Goal: Information Seeking & Learning: Learn about a topic

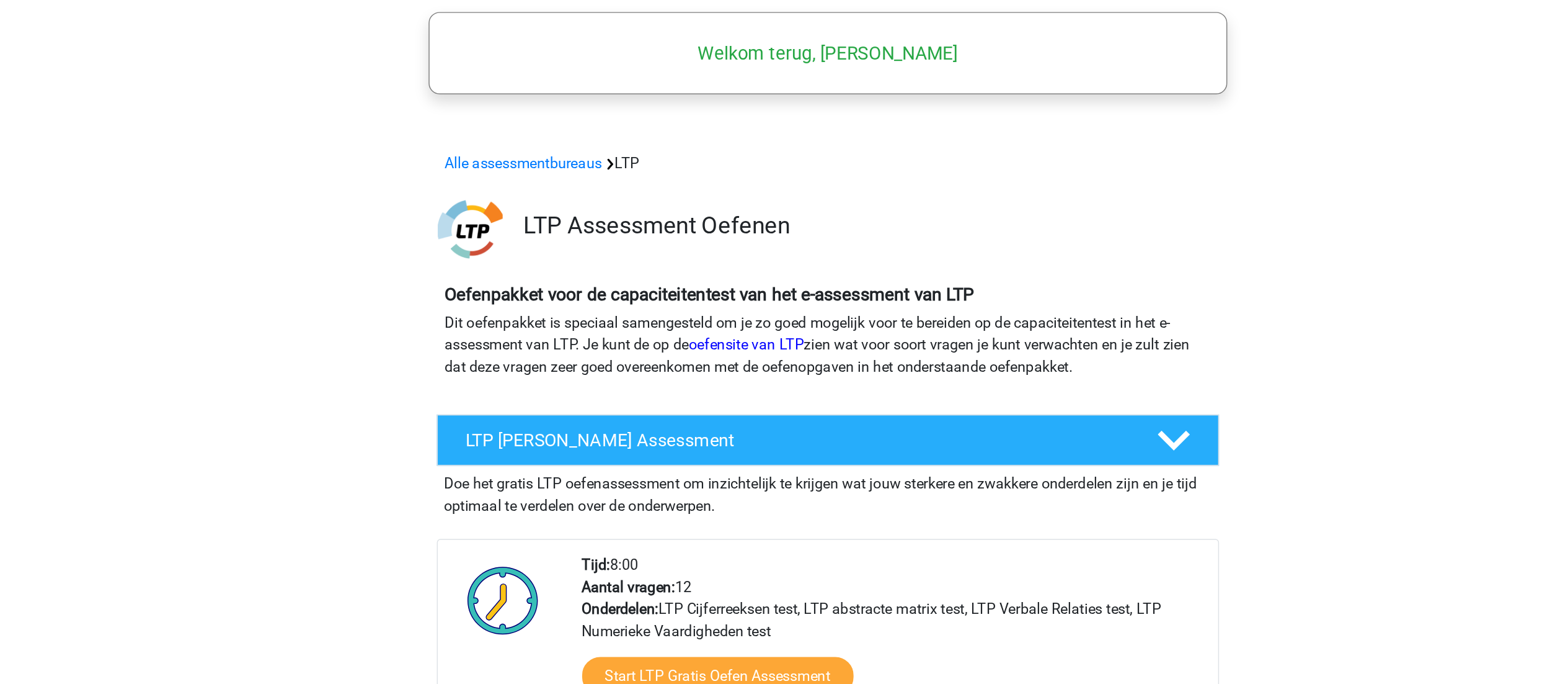
scroll to position [16, 0]
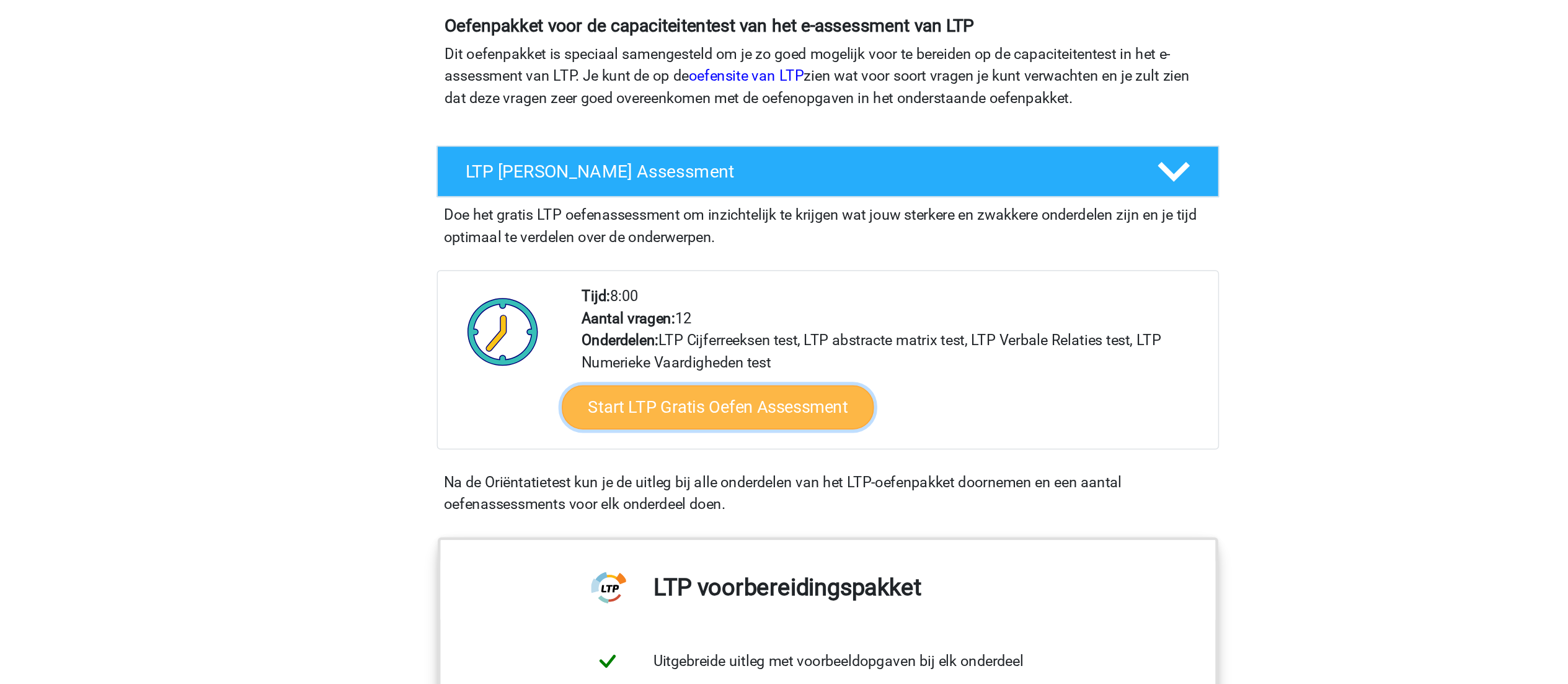
click at [745, 504] on link "Start LTP Gratis Oefen Assessment" at bounding box center [709, 496] width 212 height 30
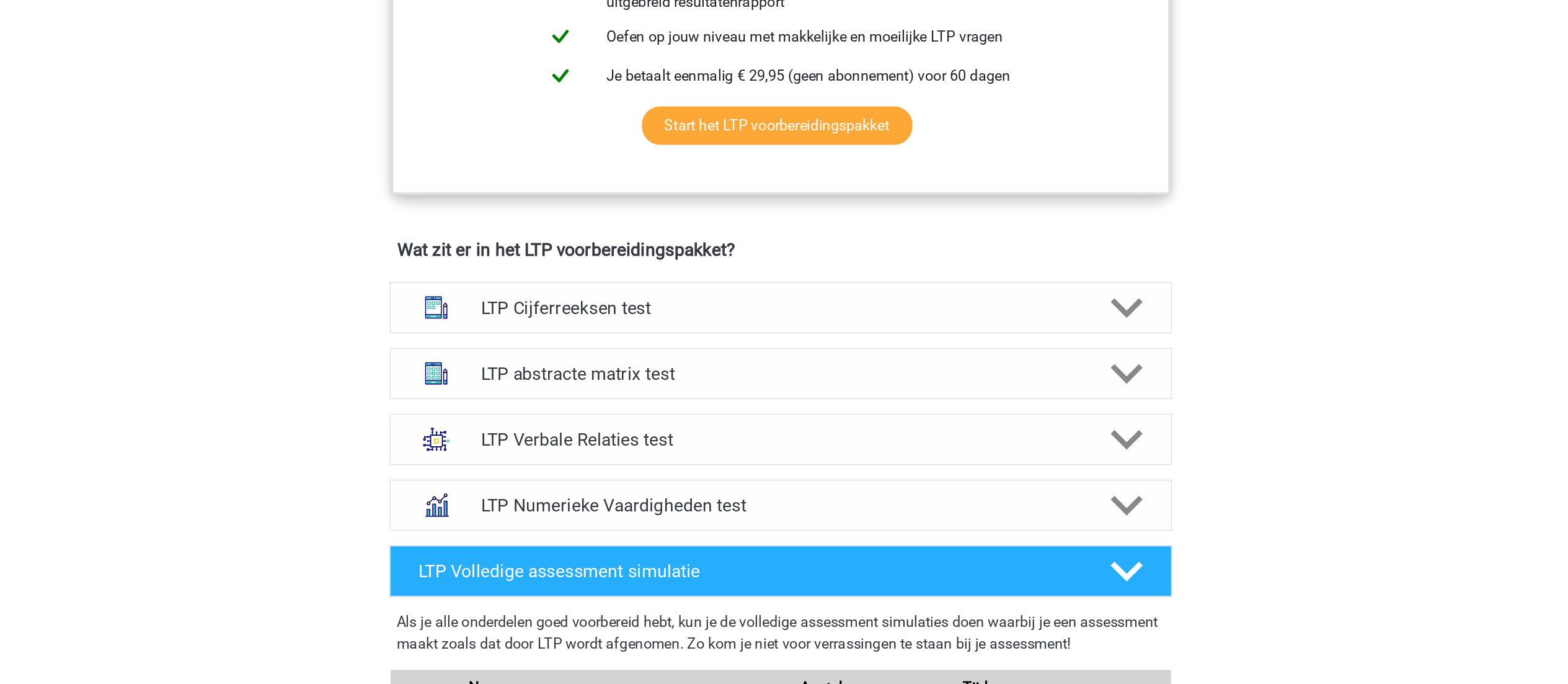
scroll to position [748, 0]
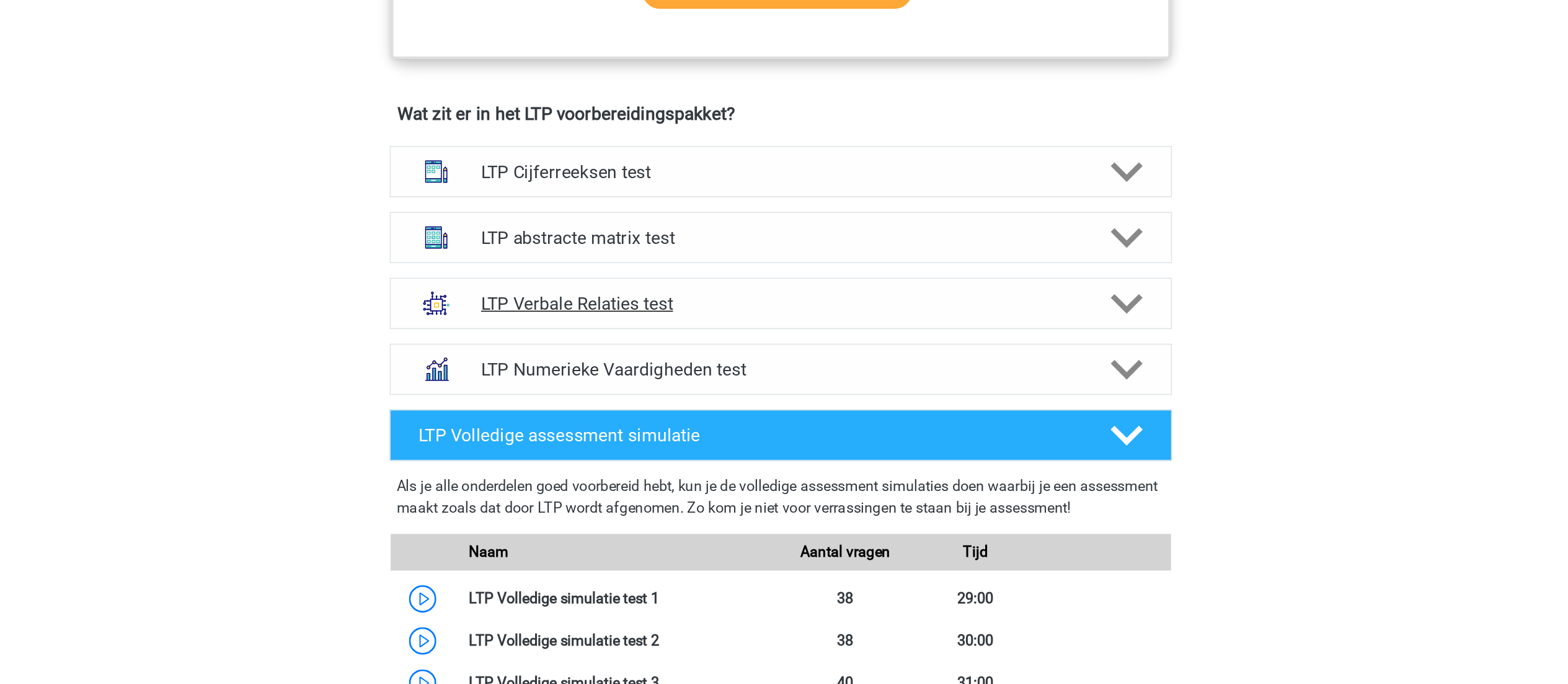
click at [740, 294] on h4 "LTP Verbale Relaties test" at bounding box center [784, 298] width 406 height 15
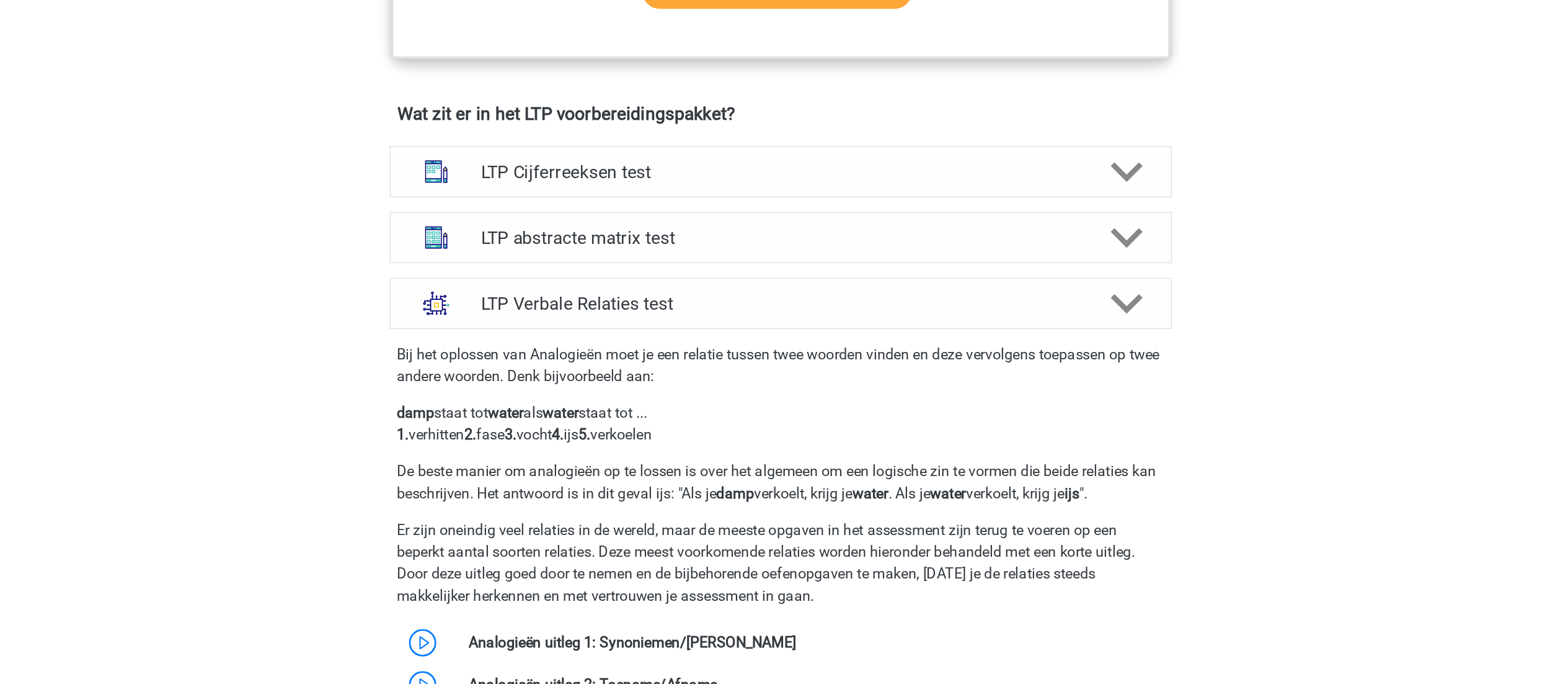
scroll to position [819, 0]
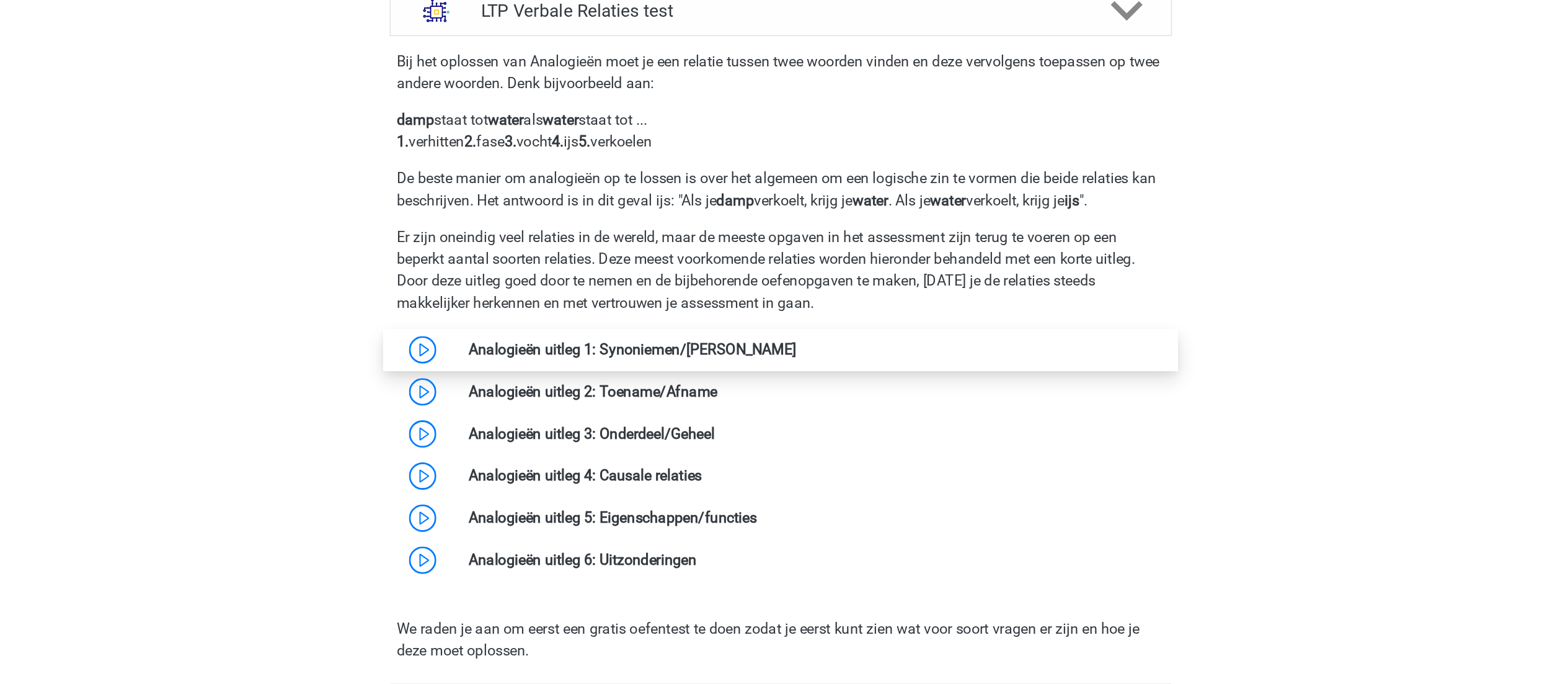
click at [795, 454] on link at bounding box center [795, 456] width 0 height 12
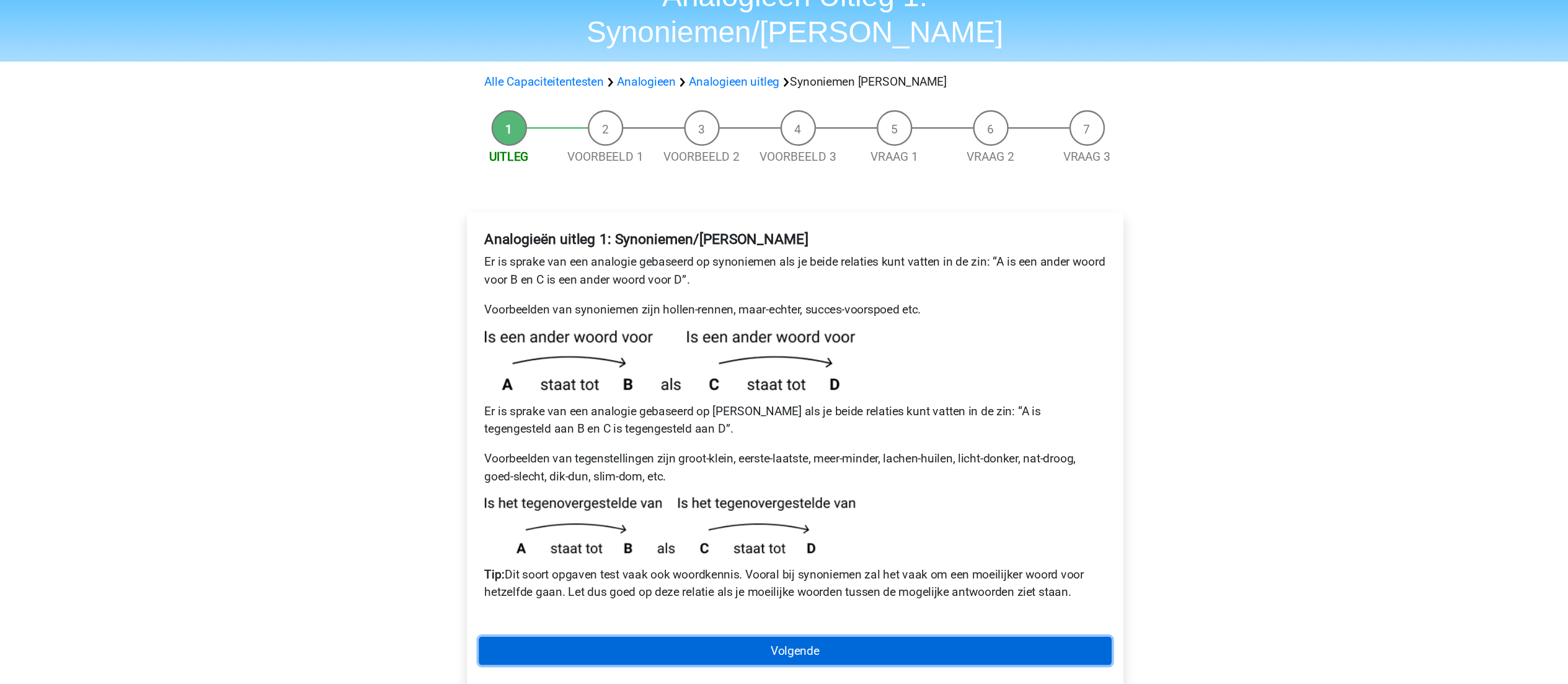
click at [763, 598] on link "Volgende" at bounding box center [784, 610] width 530 height 24
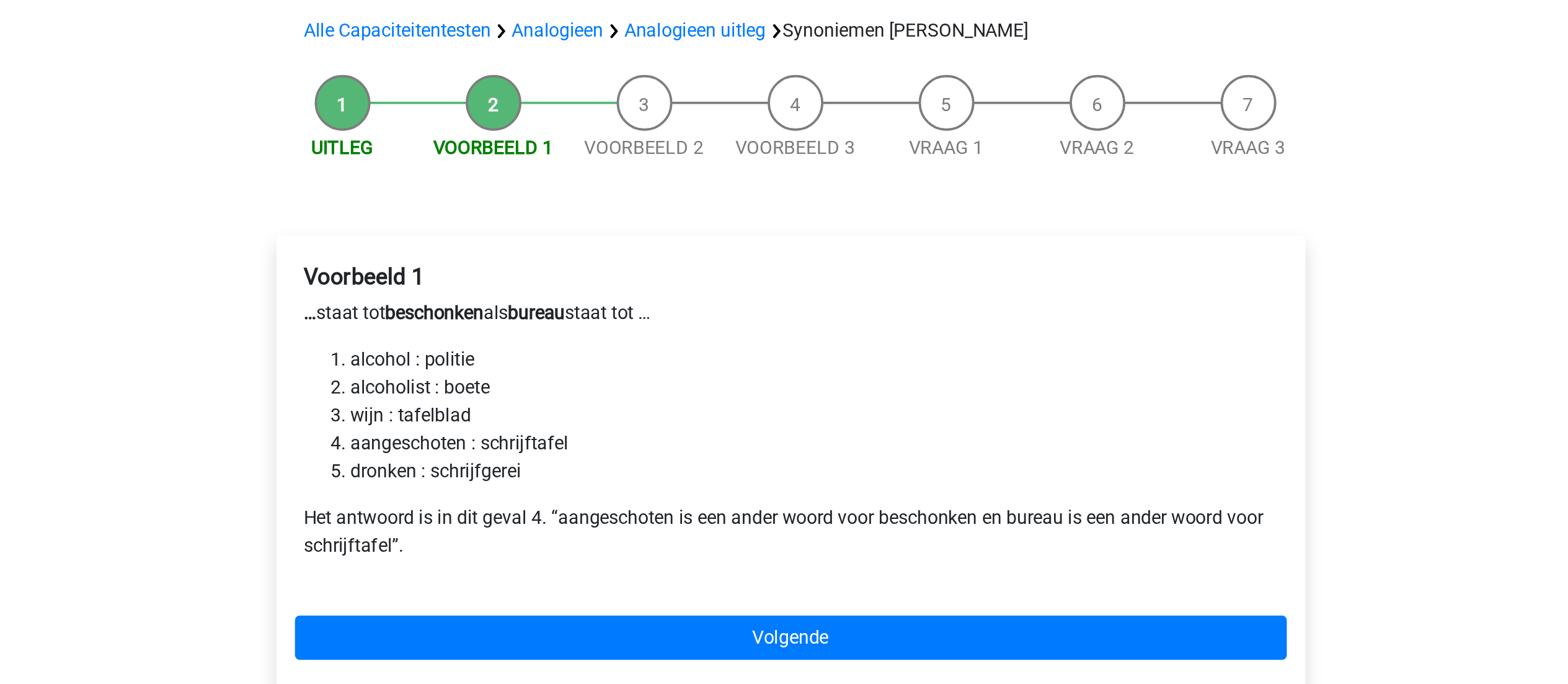
click at [722, 386] on p "Het antwoord is in dit geval 4. “aangeschoten is een ander woord voor beschonke…" at bounding box center [784, 401] width 520 height 30
click at [679, 386] on p "Het antwoord is in dit geval 4. “aangeschoten is een ander woord voor beschonke…" at bounding box center [784, 401] width 520 height 30
click at [746, 386] on p "Het antwoord is in dit geval 4. “aangeschoten is een ander woord voor beschonke…" at bounding box center [784, 401] width 520 height 30
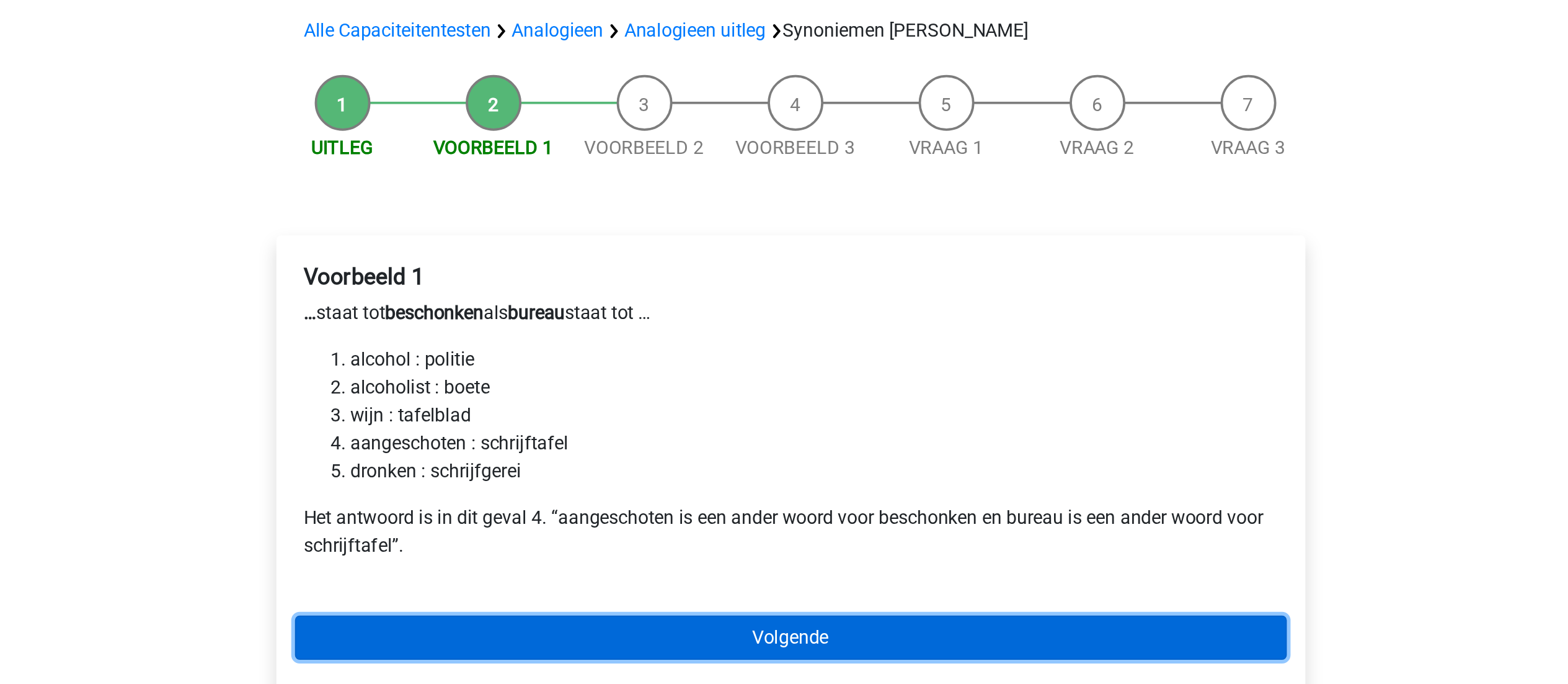
click at [676, 446] on link "Volgende" at bounding box center [784, 458] width 530 height 24
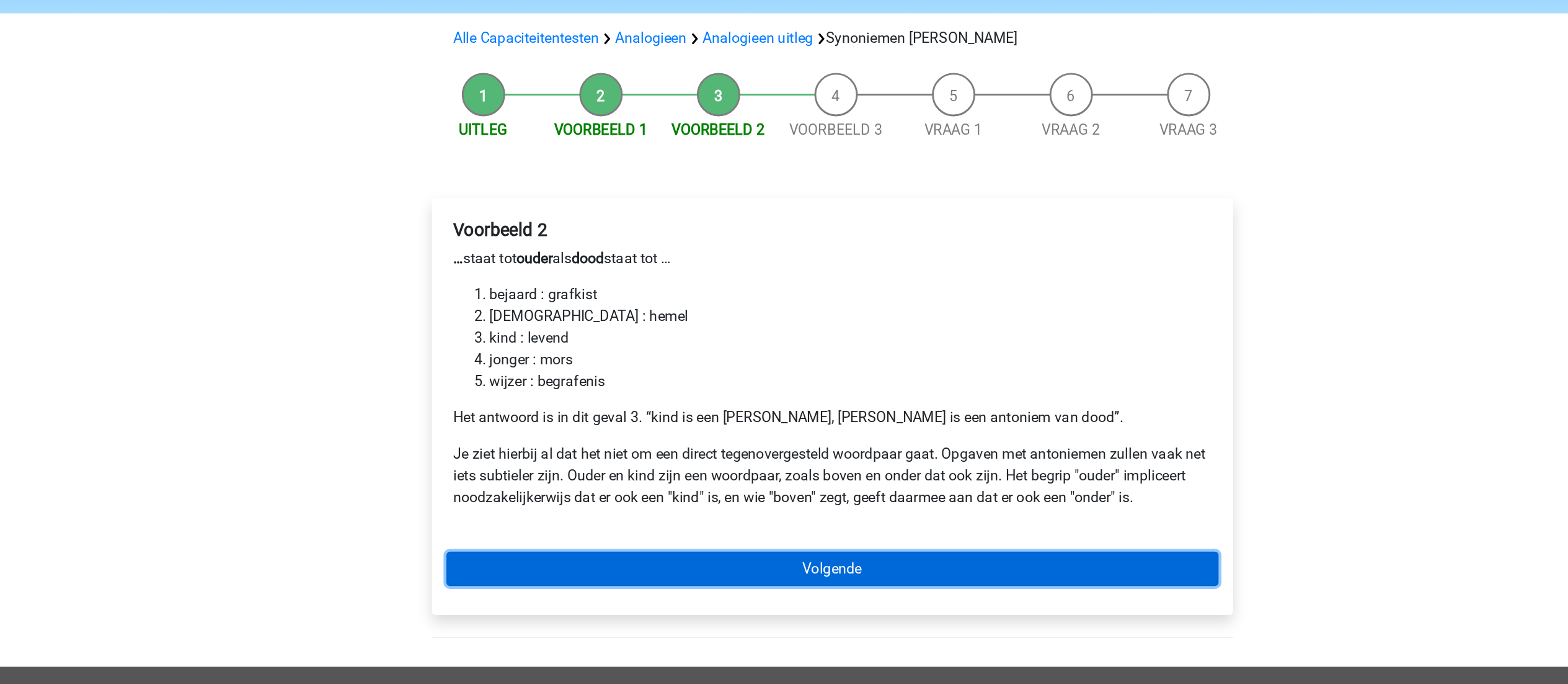
click at [676, 485] on link "Volgende" at bounding box center [784, 497] width 530 height 24
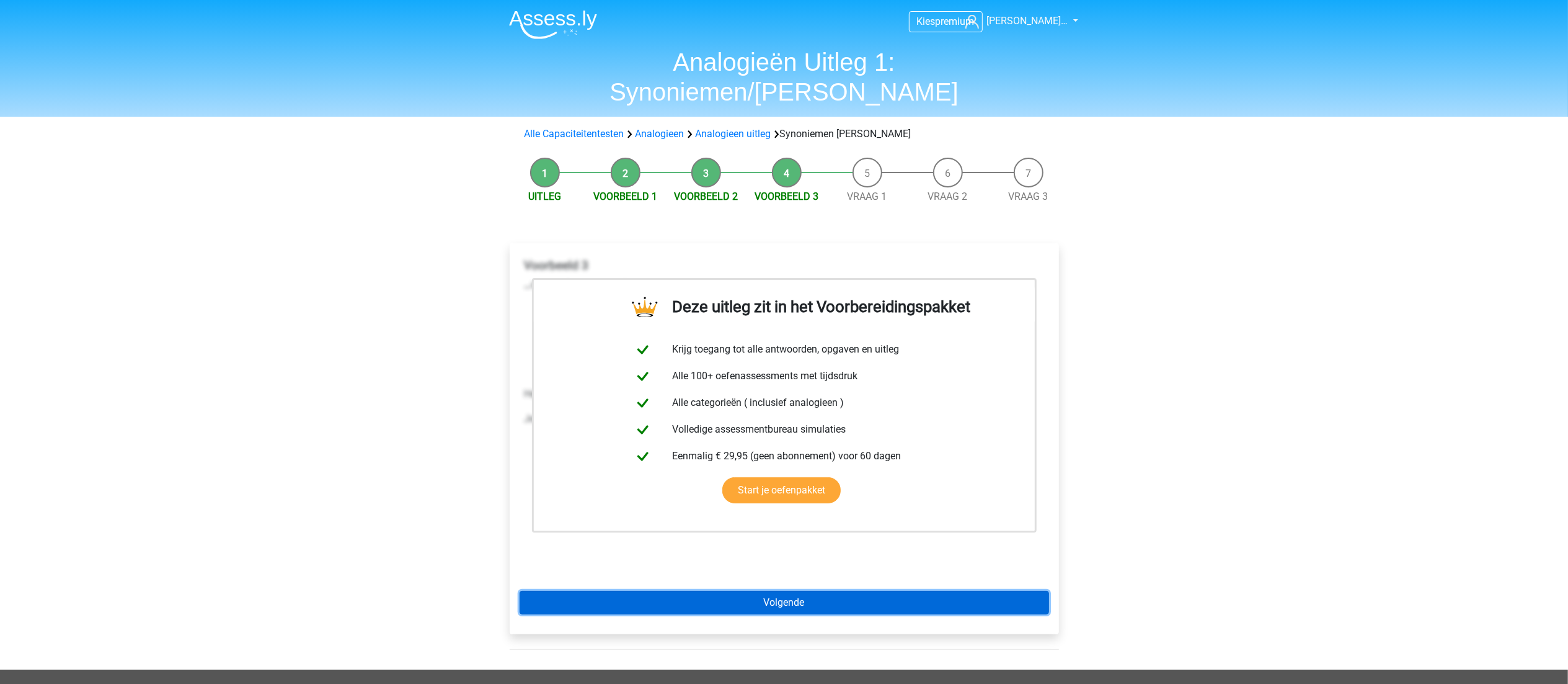
click at [792, 591] on link "Volgende" at bounding box center [784, 602] width 530 height 24
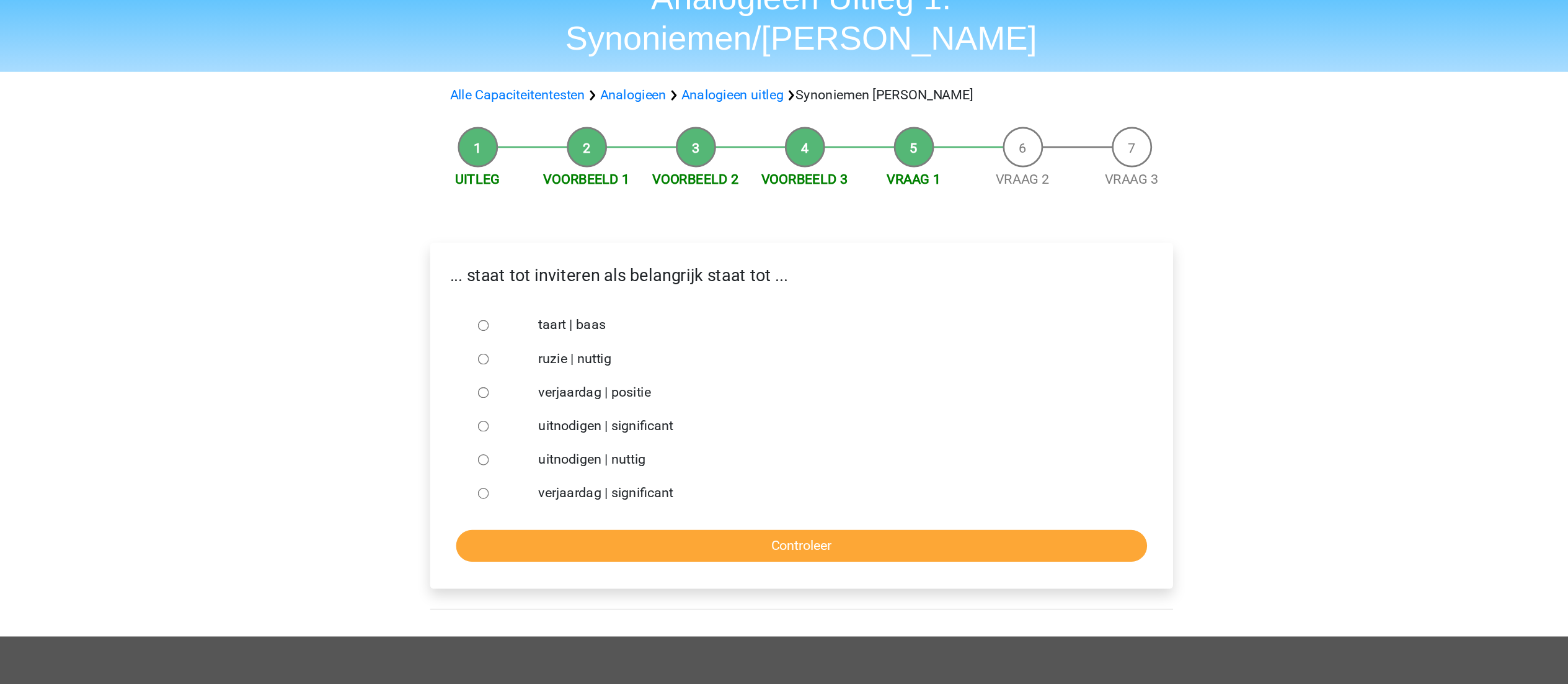
click at [546, 375] on input "uitnodigen | significant" at bounding box center [549, 378] width 8 height 8
radio input "true"
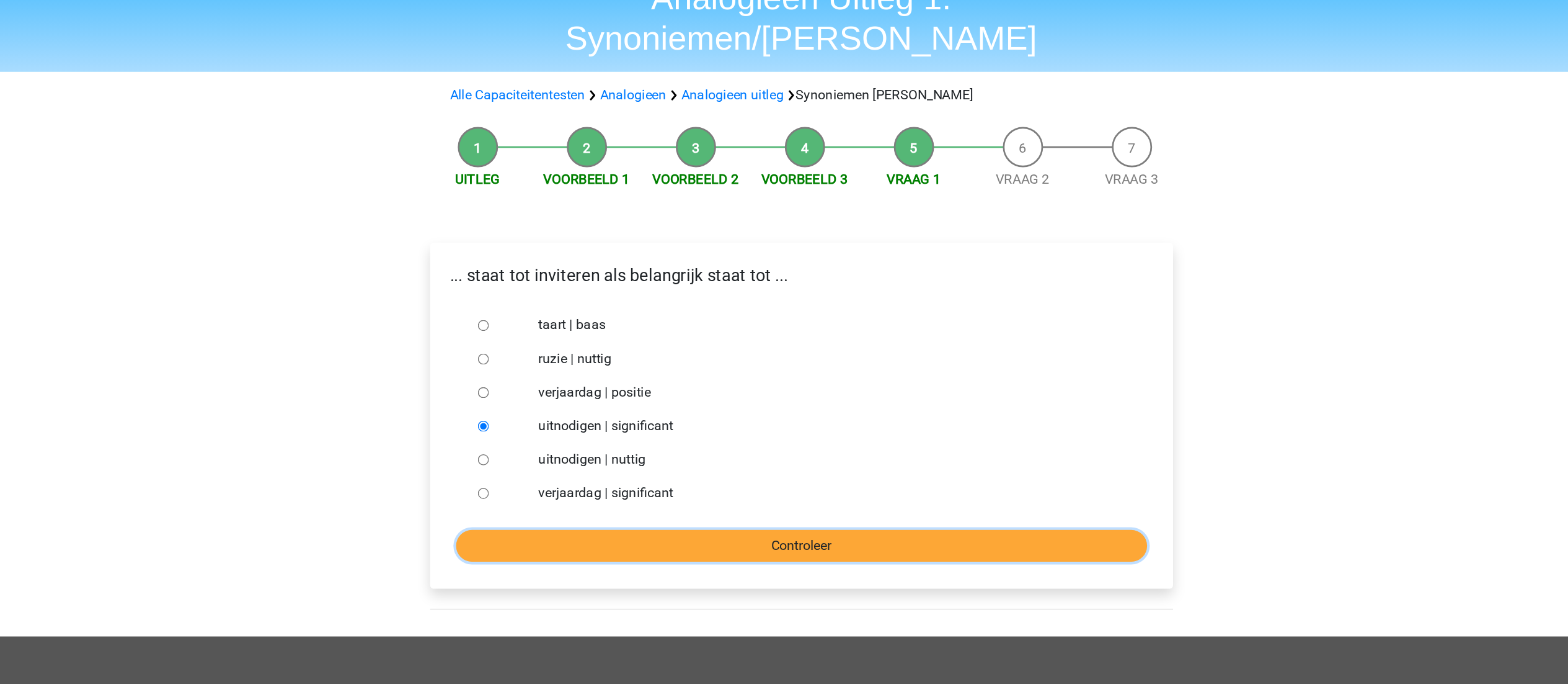
click at [663, 455] on input "Controleer" at bounding box center [784, 467] width 511 height 24
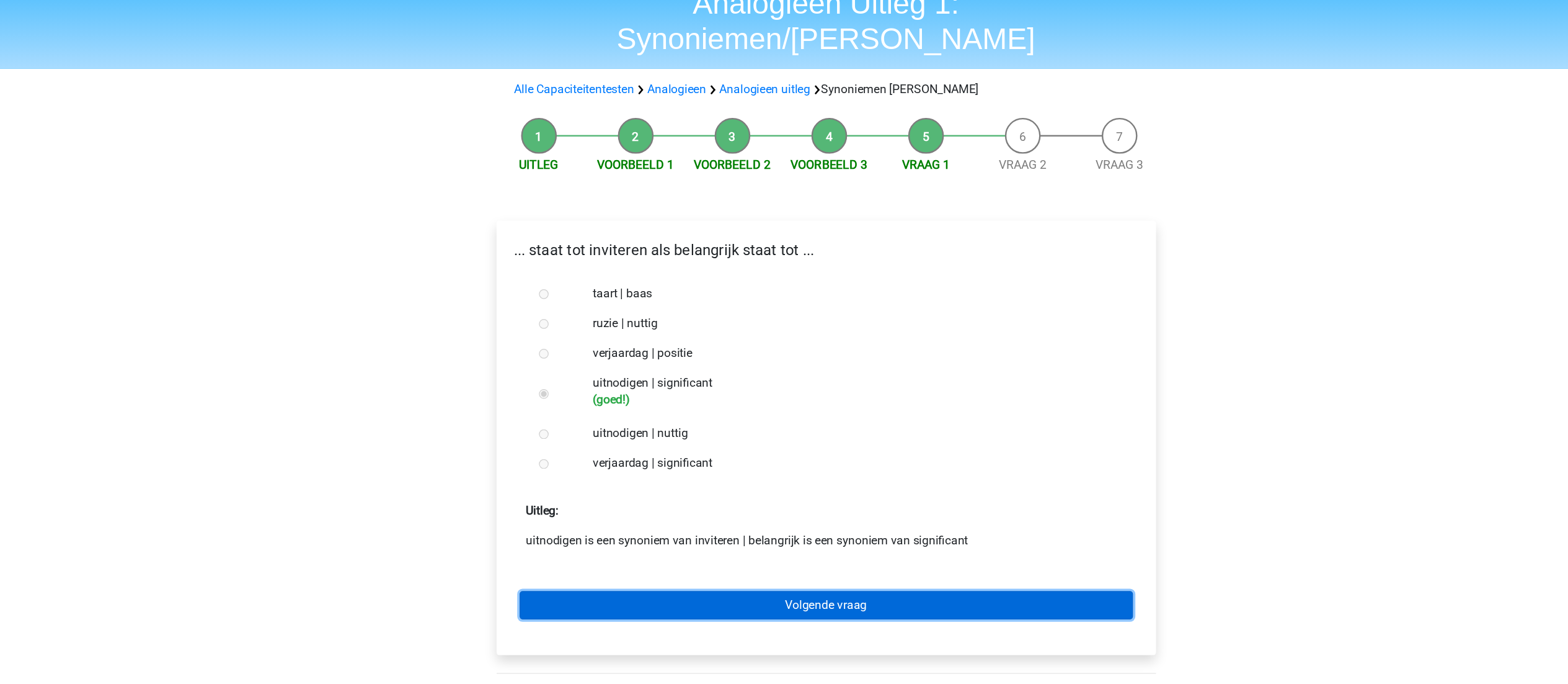
click at [691, 552] on link "Volgende vraag" at bounding box center [784, 563] width 511 height 24
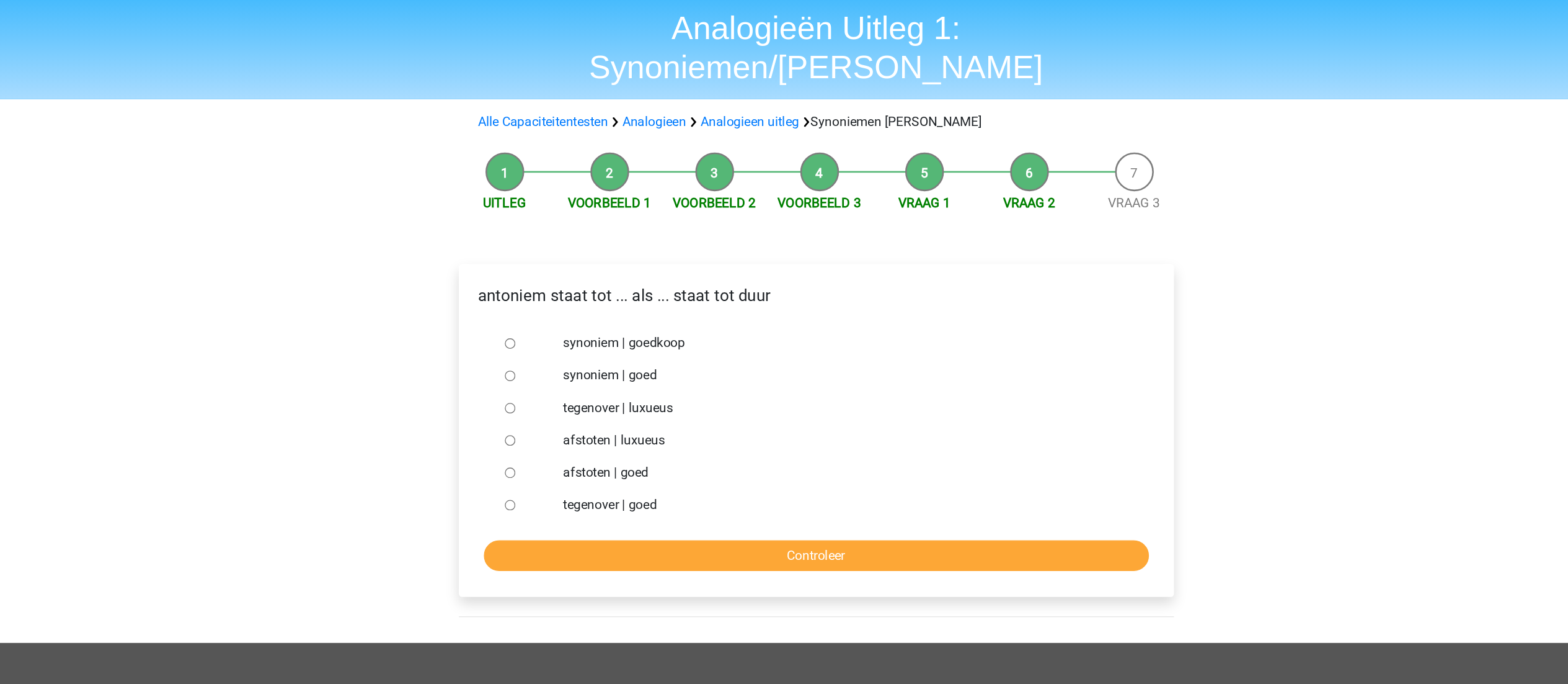
click at [605, 297] on label "synoniem | goedkoop" at bounding box center [803, 304] width 429 height 15
click at [553, 300] on input "synoniem | goedkoop" at bounding box center [549, 304] width 8 height 8
radio input "true"
click at [664, 455] on input "Controleer" at bounding box center [784, 467] width 511 height 24
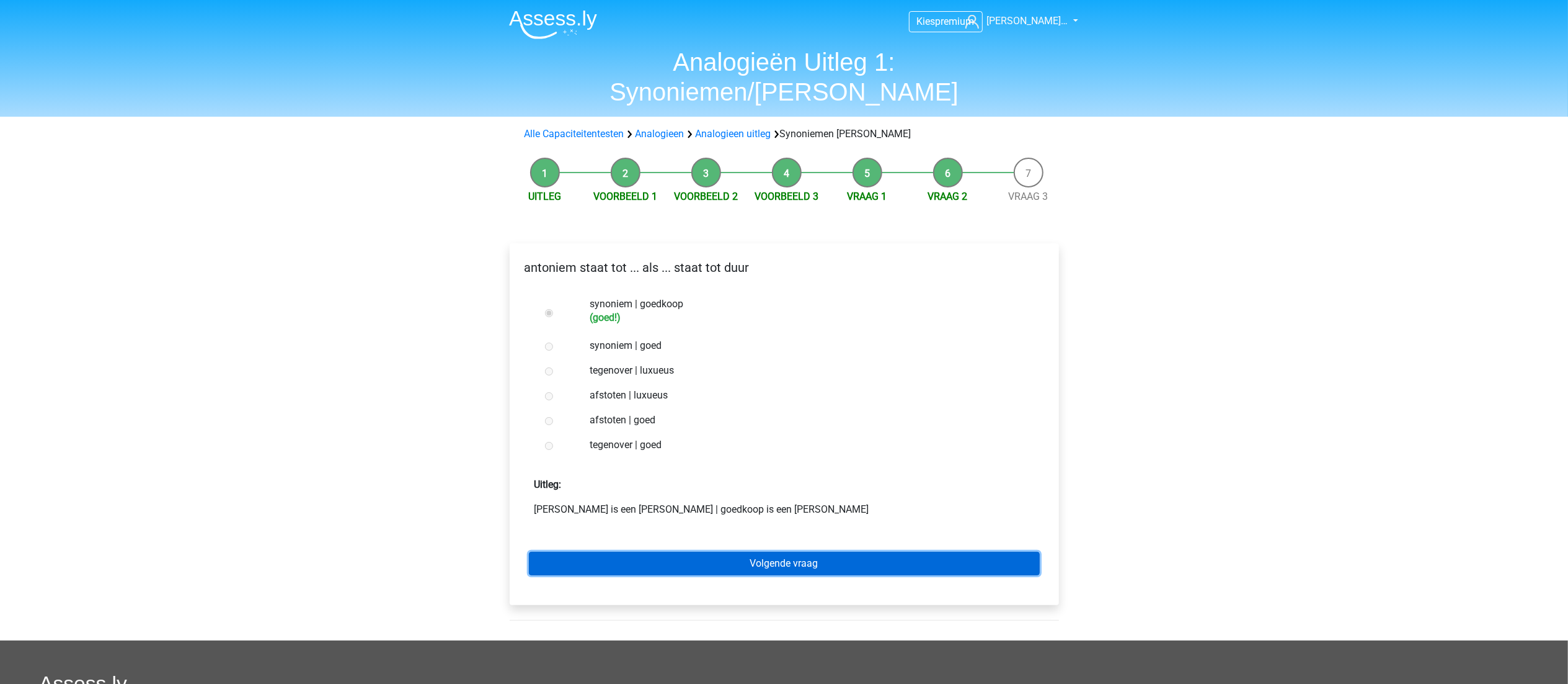
click at [654, 552] on link "Volgende vraag" at bounding box center [784, 563] width 511 height 24
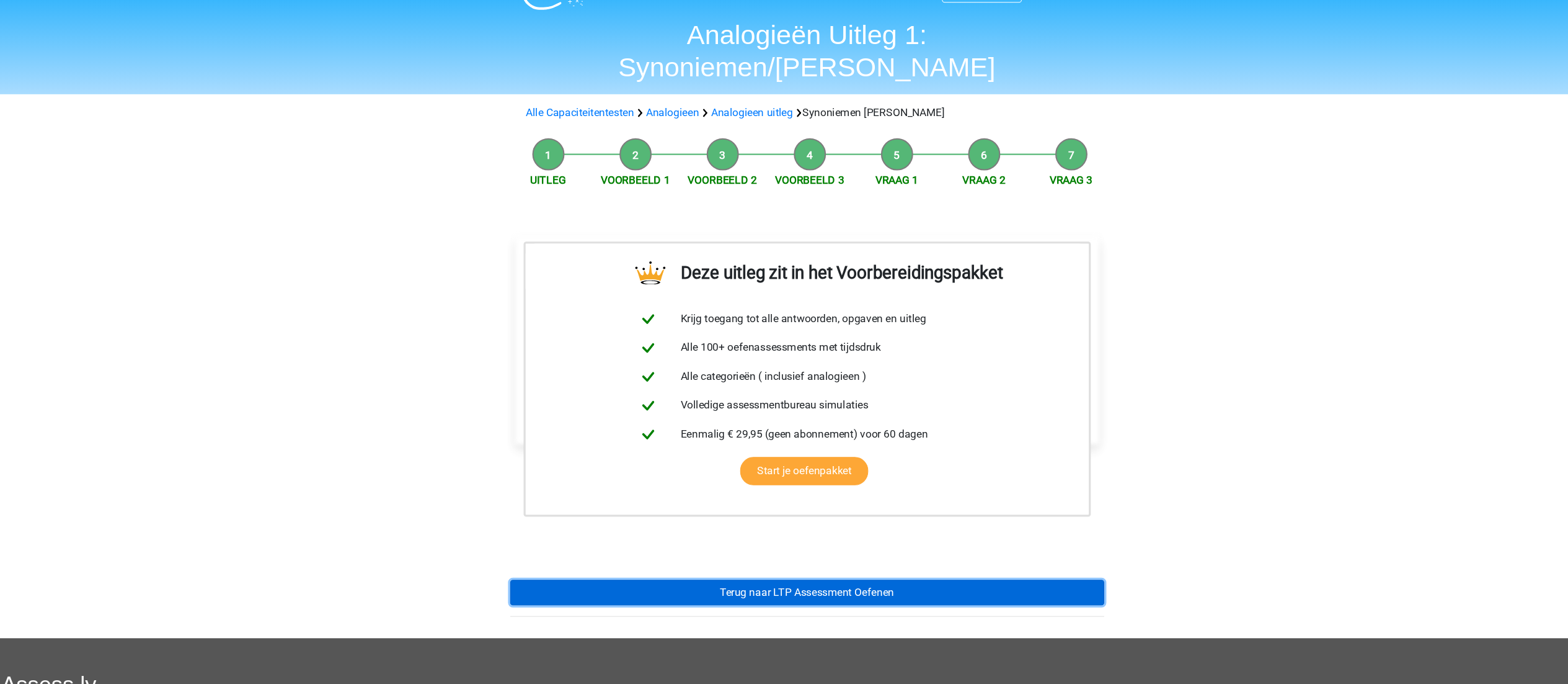
click at [731, 566] on link "Terug naar LTP Assessment Oefenen" at bounding box center [784, 578] width 550 height 24
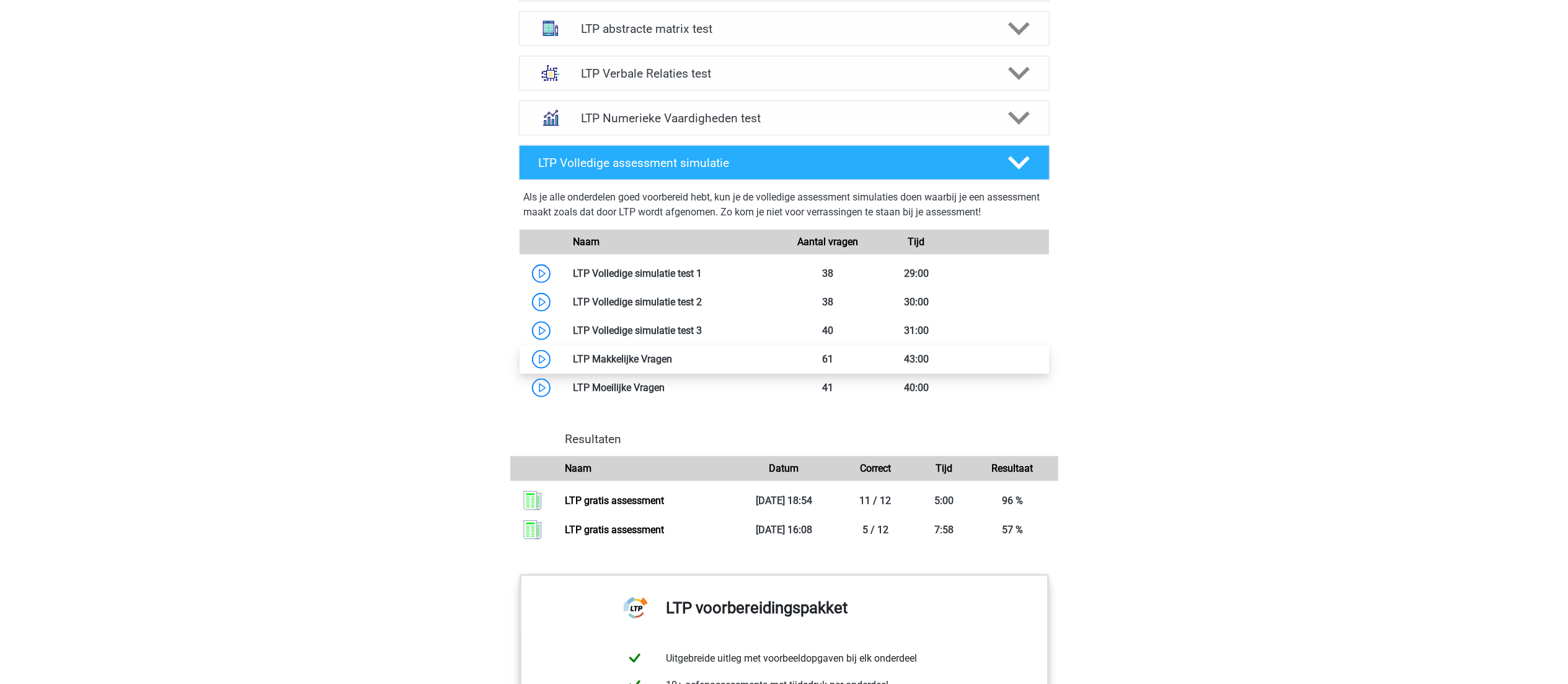
scroll to position [884, 0]
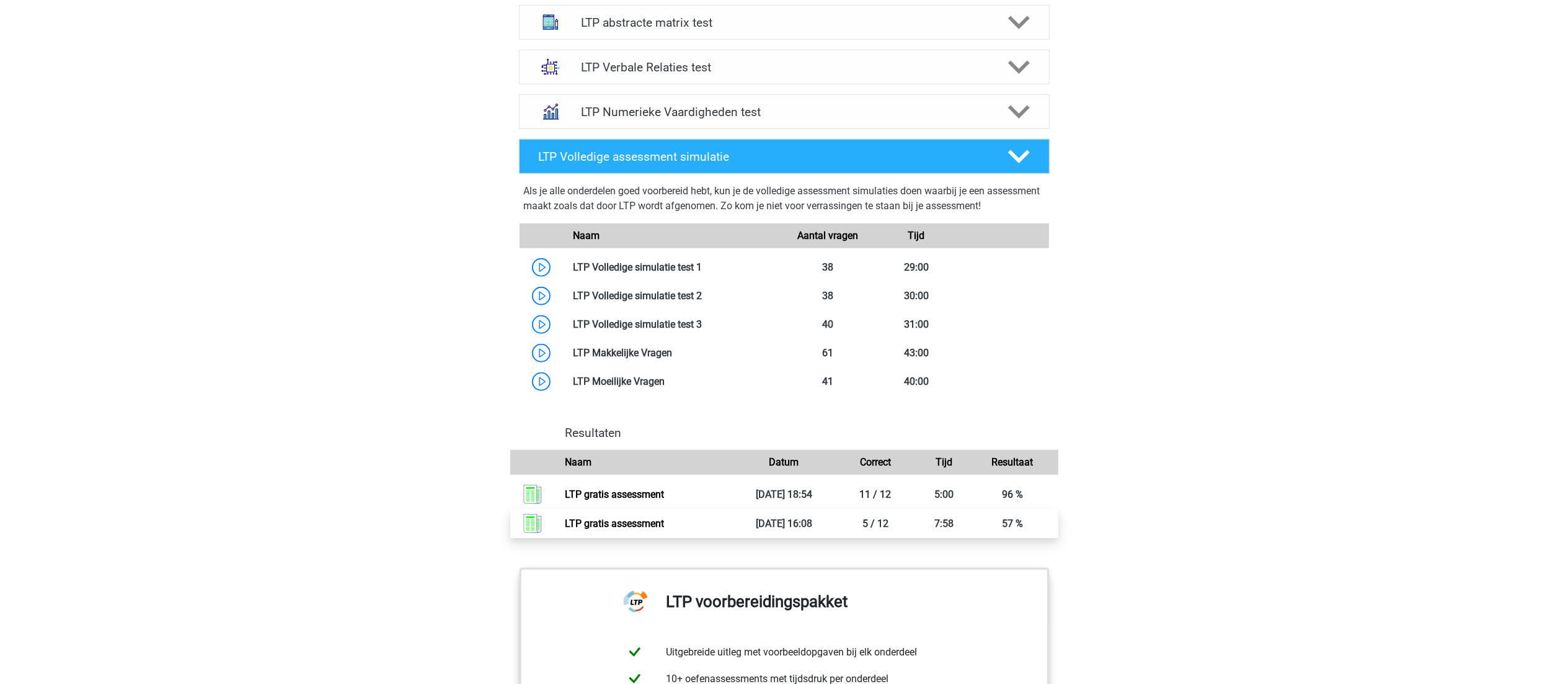
click at [654, 517] on link "LTP gratis assessment" at bounding box center [614, 523] width 99 height 12
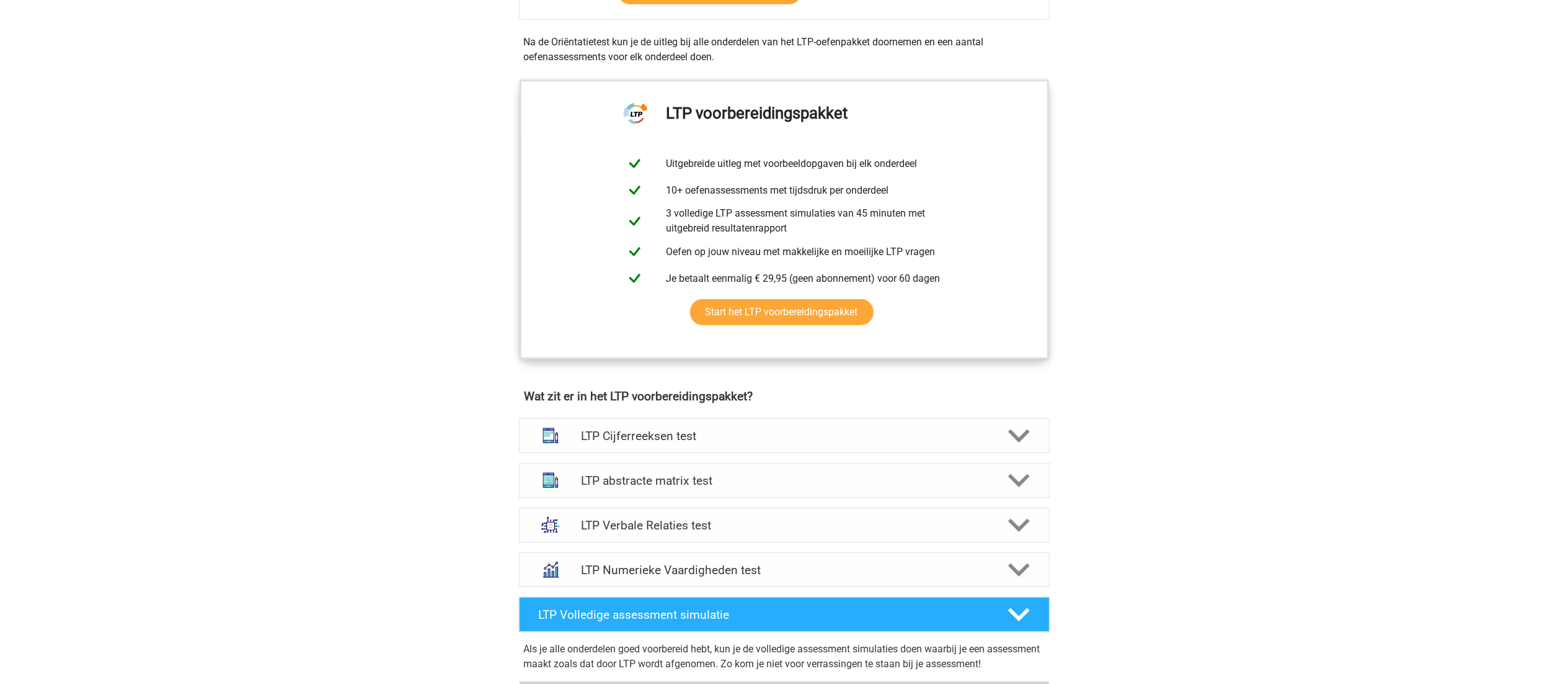
scroll to position [0, 0]
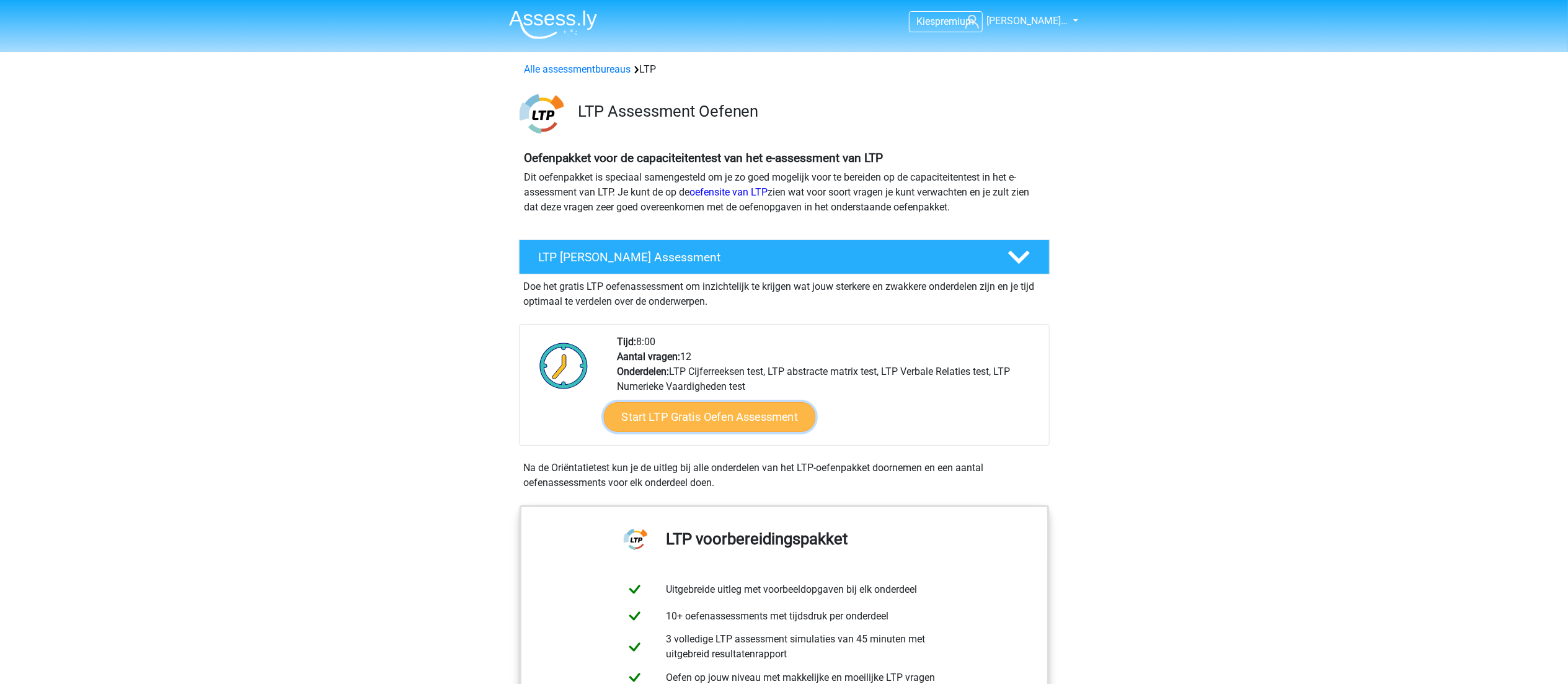
click at [735, 411] on link "Start LTP Gratis Oefen Assessment" at bounding box center [709, 416] width 212 height 30
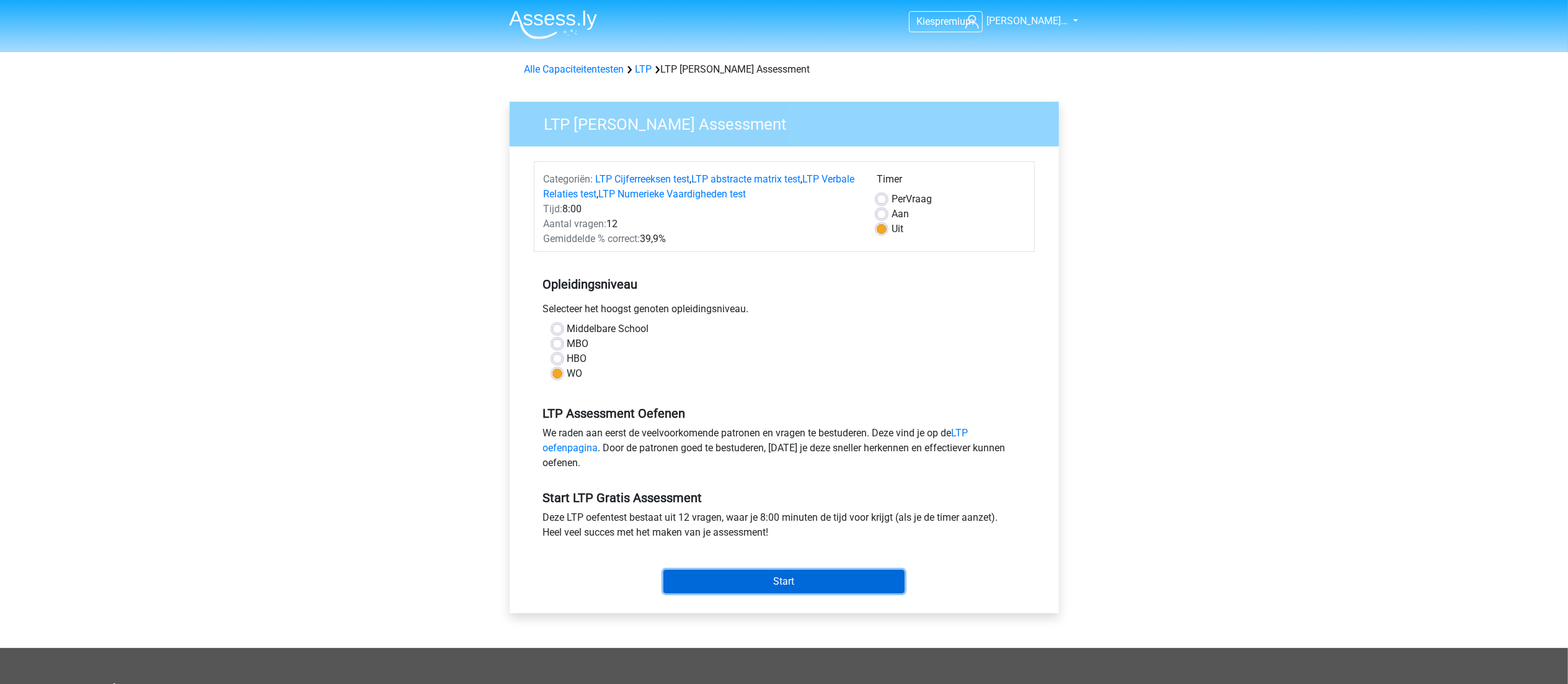
click at [794, 585] on input "Start" at bounding box center [784, 581] width 241 height 24
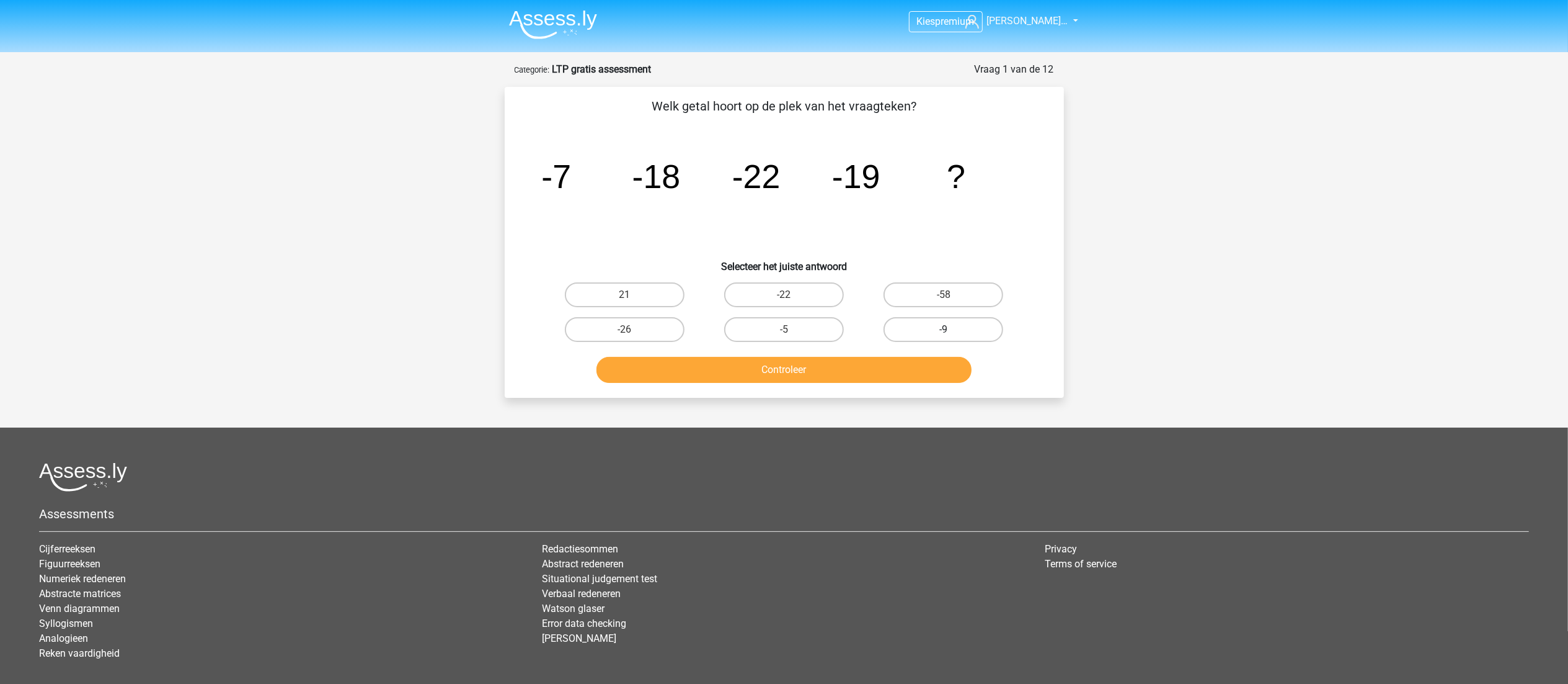
click at [930, 323] on label "-9" at bounding box center [943, 328] width 120 height 24
click at [944, 329] on input "-9" at bounding box center [948, 333] width 8 height 8
radio input "true"
click at [833, 360] on button "Controleer" at bounding box center [784, 369] width 375 height 26
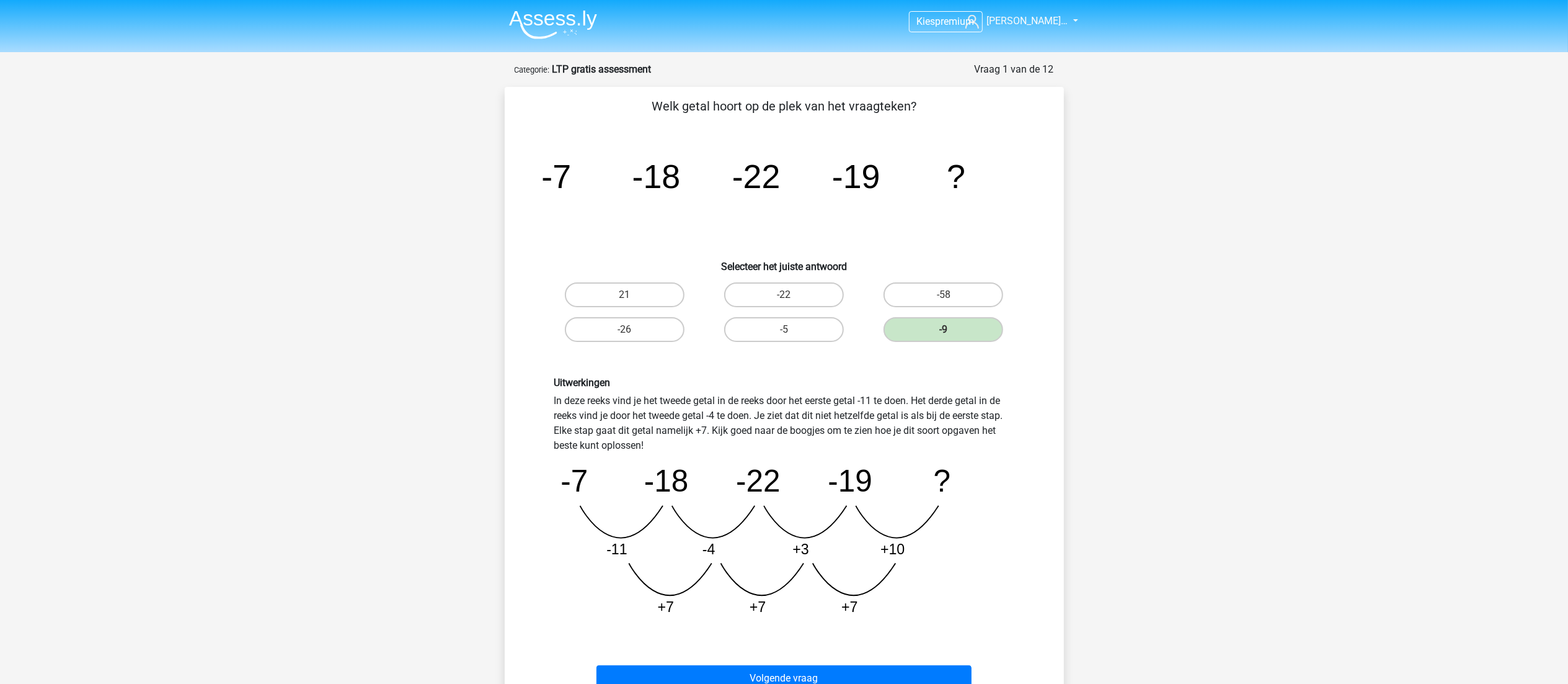
scroll to position [73, 0]
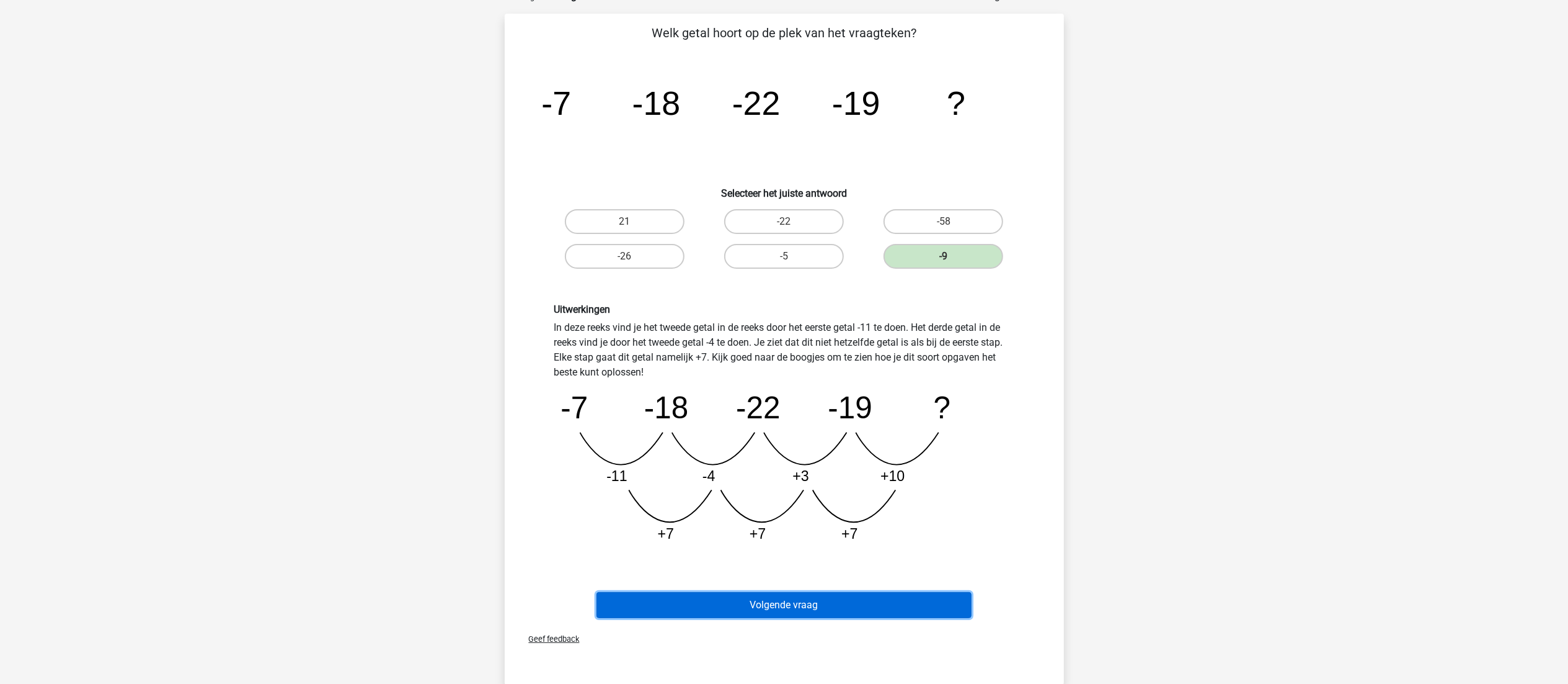
click at [764, 600] on button "Volgende vraag" at bounding box center [784, 604] width 375 height 26
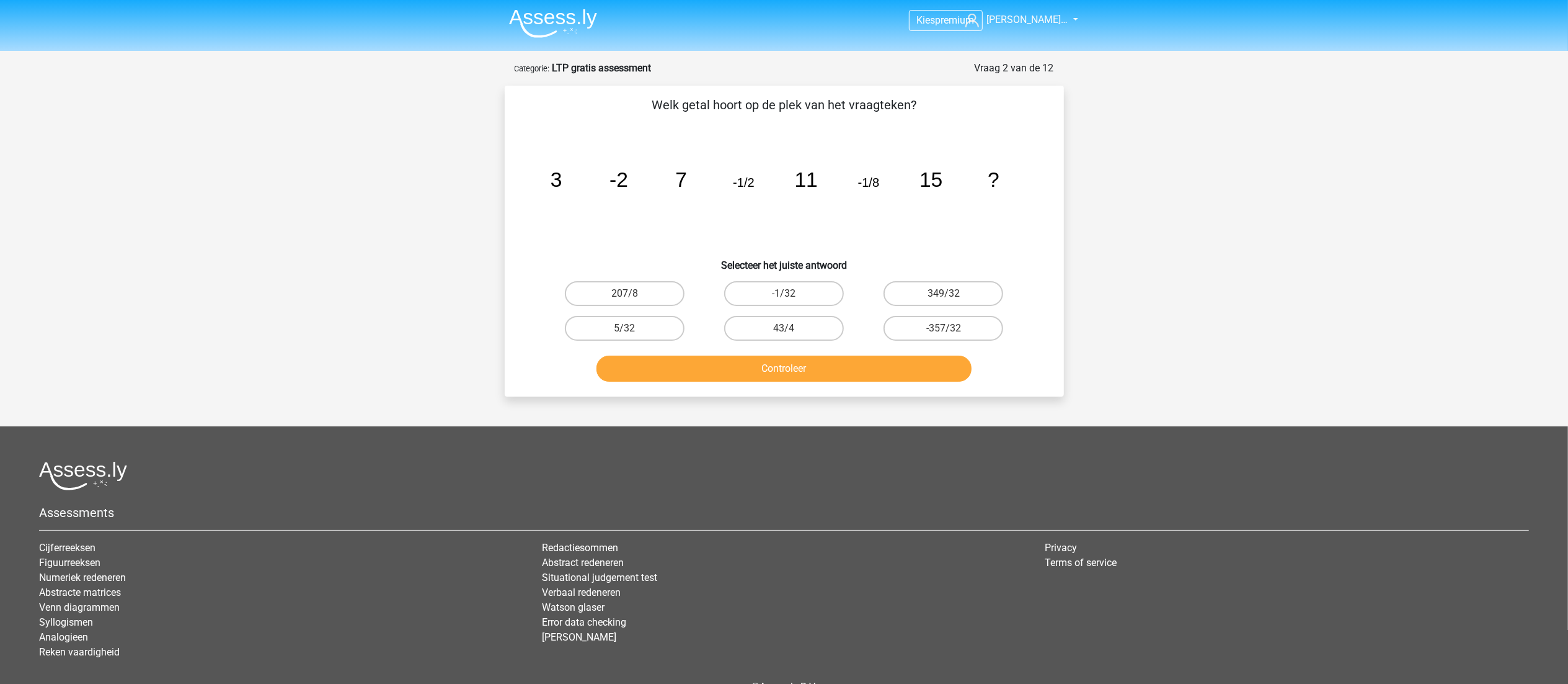
scroll to position [0, 0]
click at [811, 286] on label "-1/32" at bounding box center [784, 294] width 120 height 24
click at [792, 295] on input "-1/32" at bounding box center [787, 298] width 8 height 8
radio input "true"
click at [810, 359] on button "Controleer" at bounding box center [784, 369] width 375 height 26
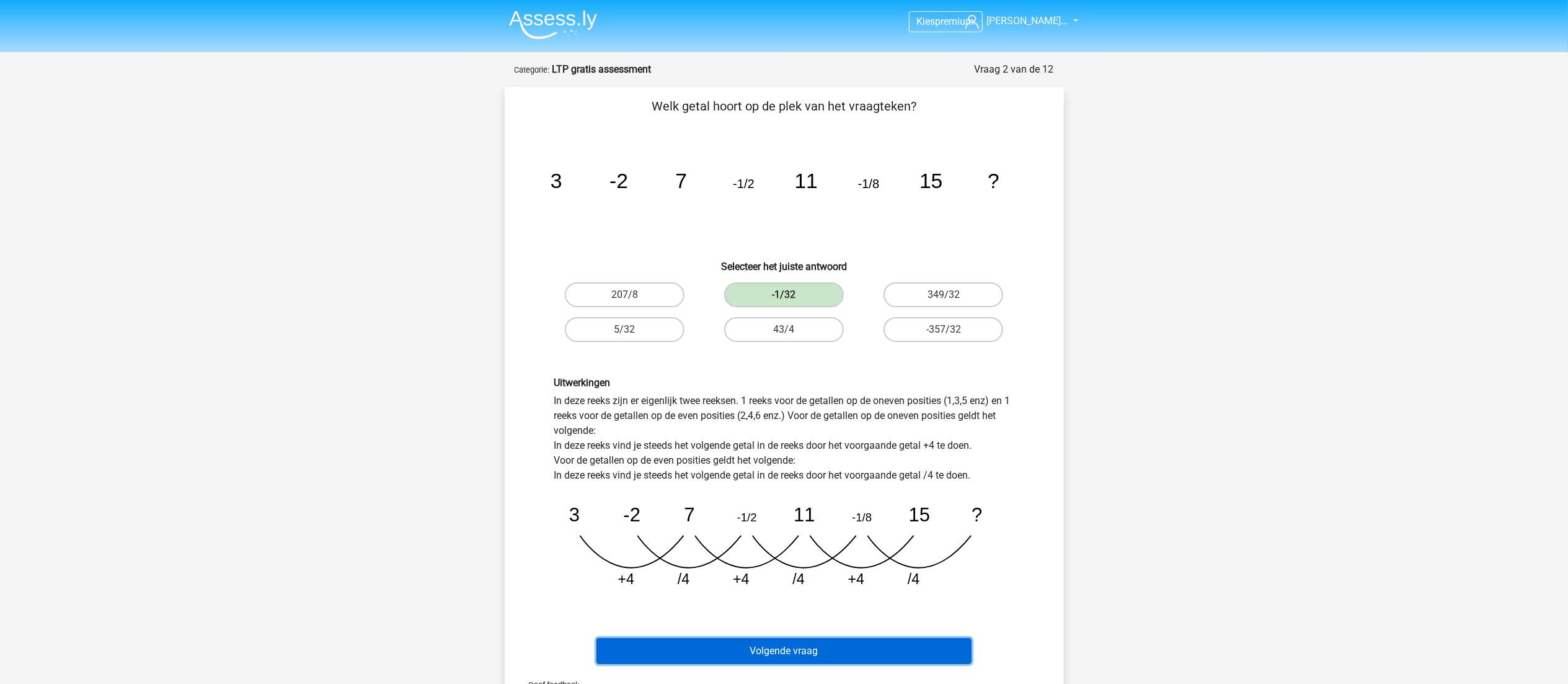
click at [822, 651] on button "Volgende vraag" at bounding box center [784, 650] width 375 height 26
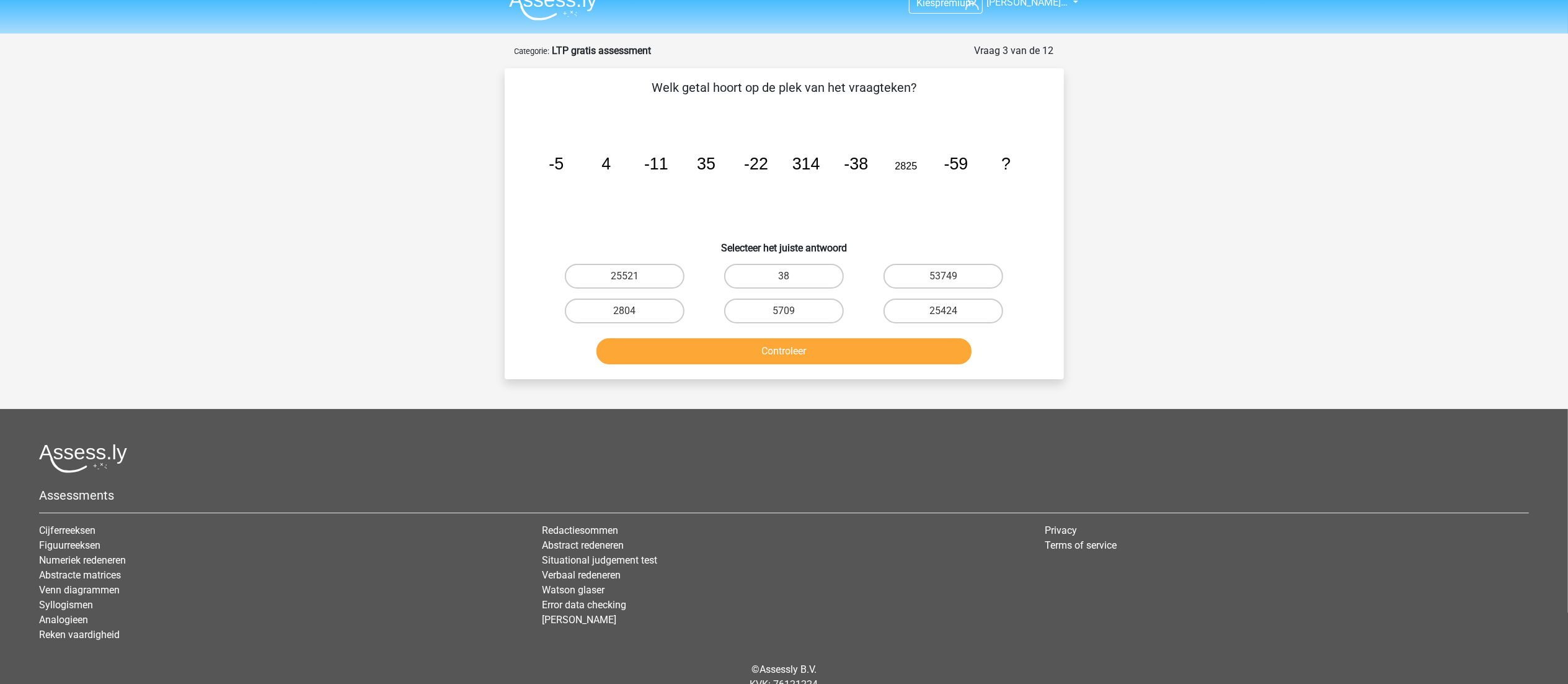
scroll to position [17, 0]
click at [946, 312] on input "25424" at bounding box center [948, 316] width 8 height 8
radio input "true"
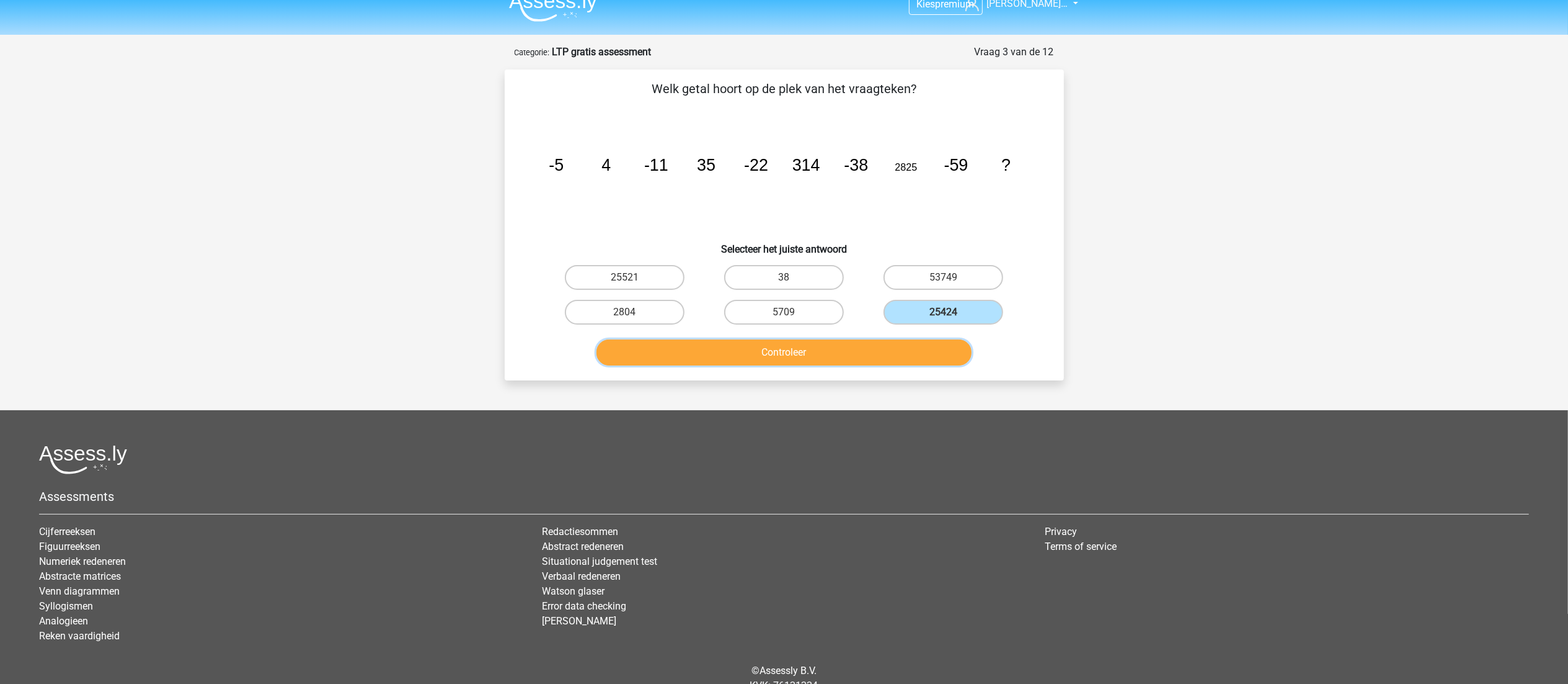
click at [814, 349] on button "Controleer" at bounding box center [784, 352] width 375 height 26
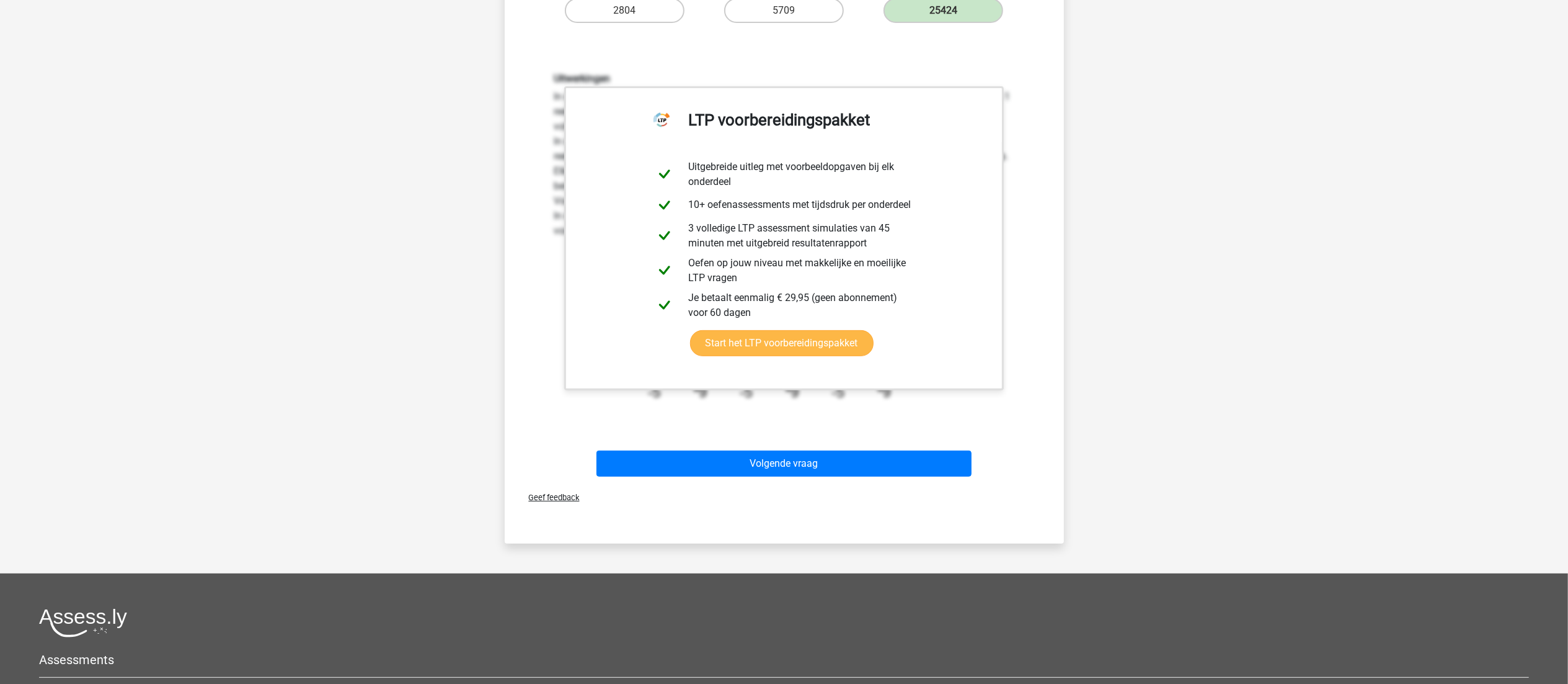
scroll to position [320, 0]
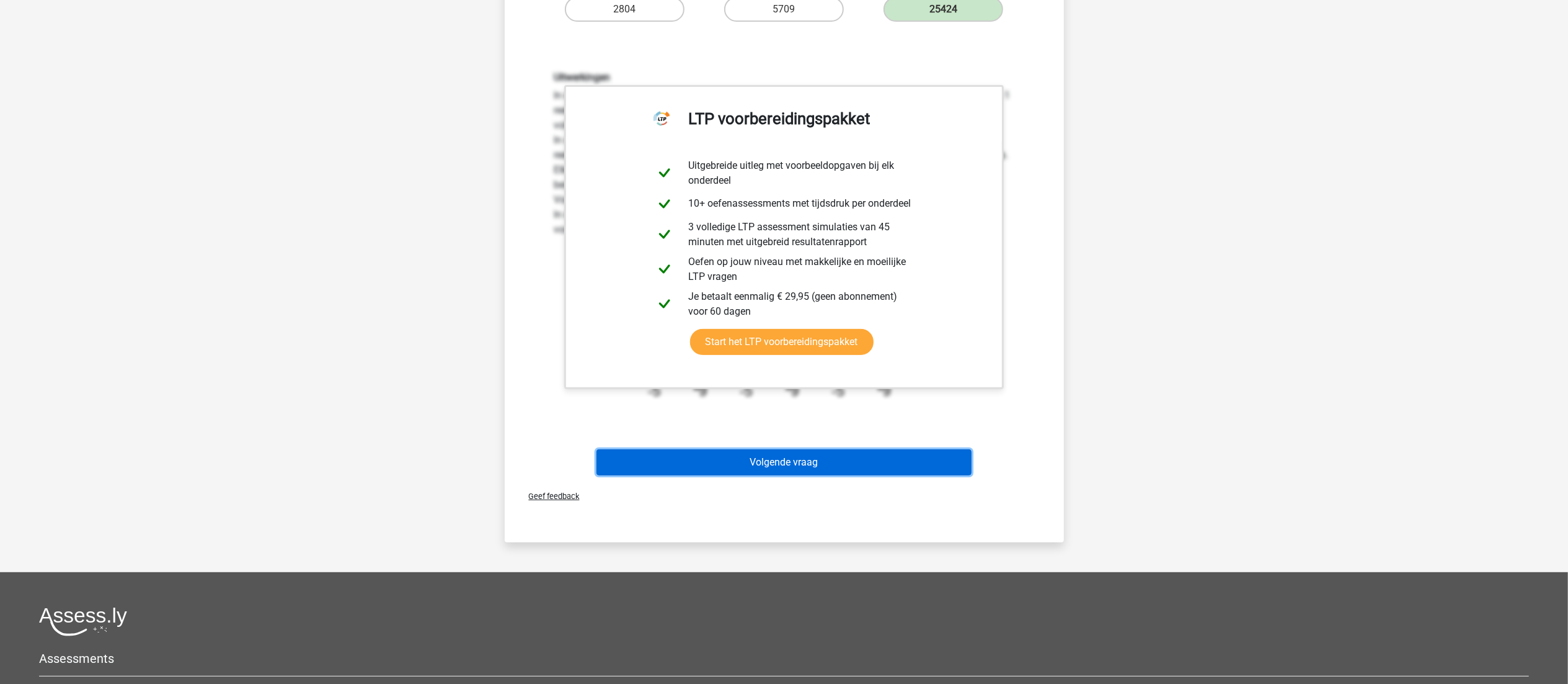
click at [822, 464] on button "Volgende vraag" at bounding box center [784, 462] width 375 height 26
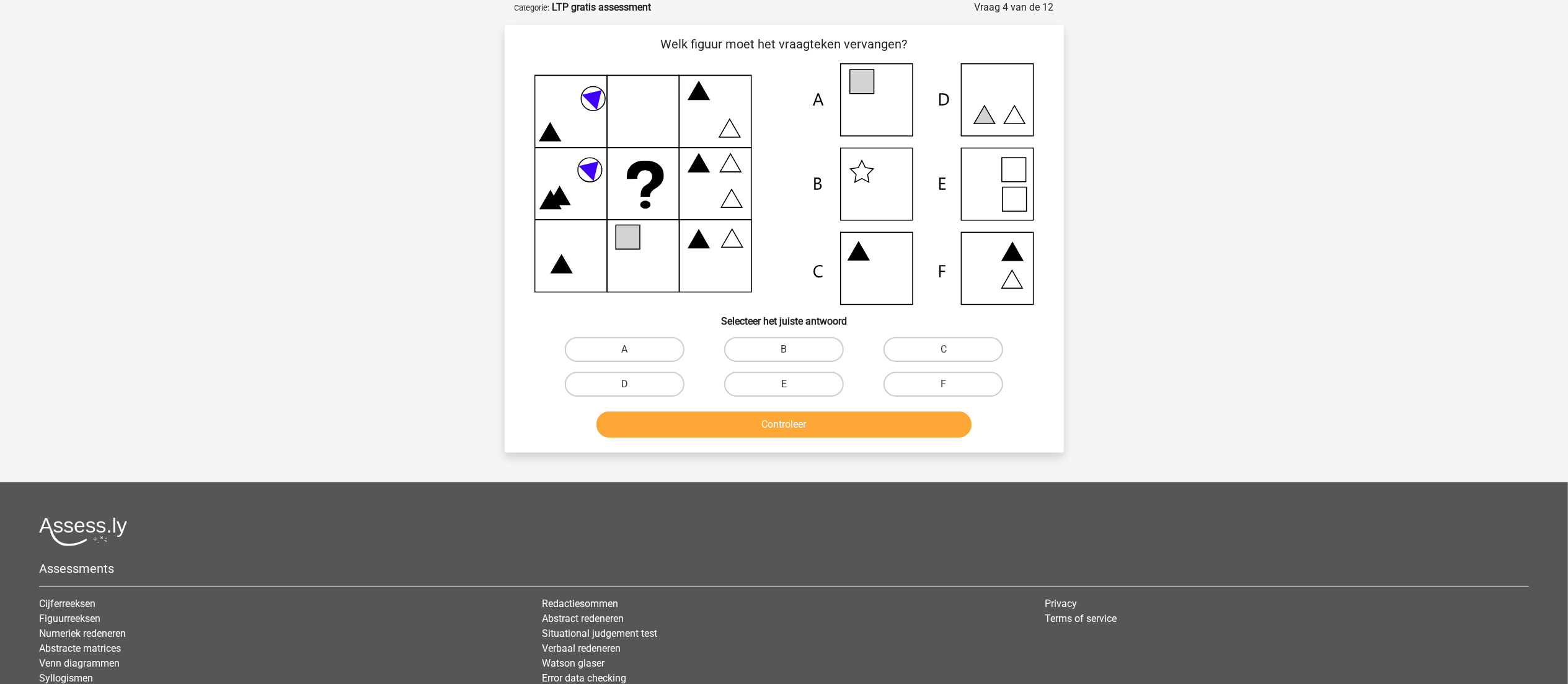
scroll to position [0, 0]
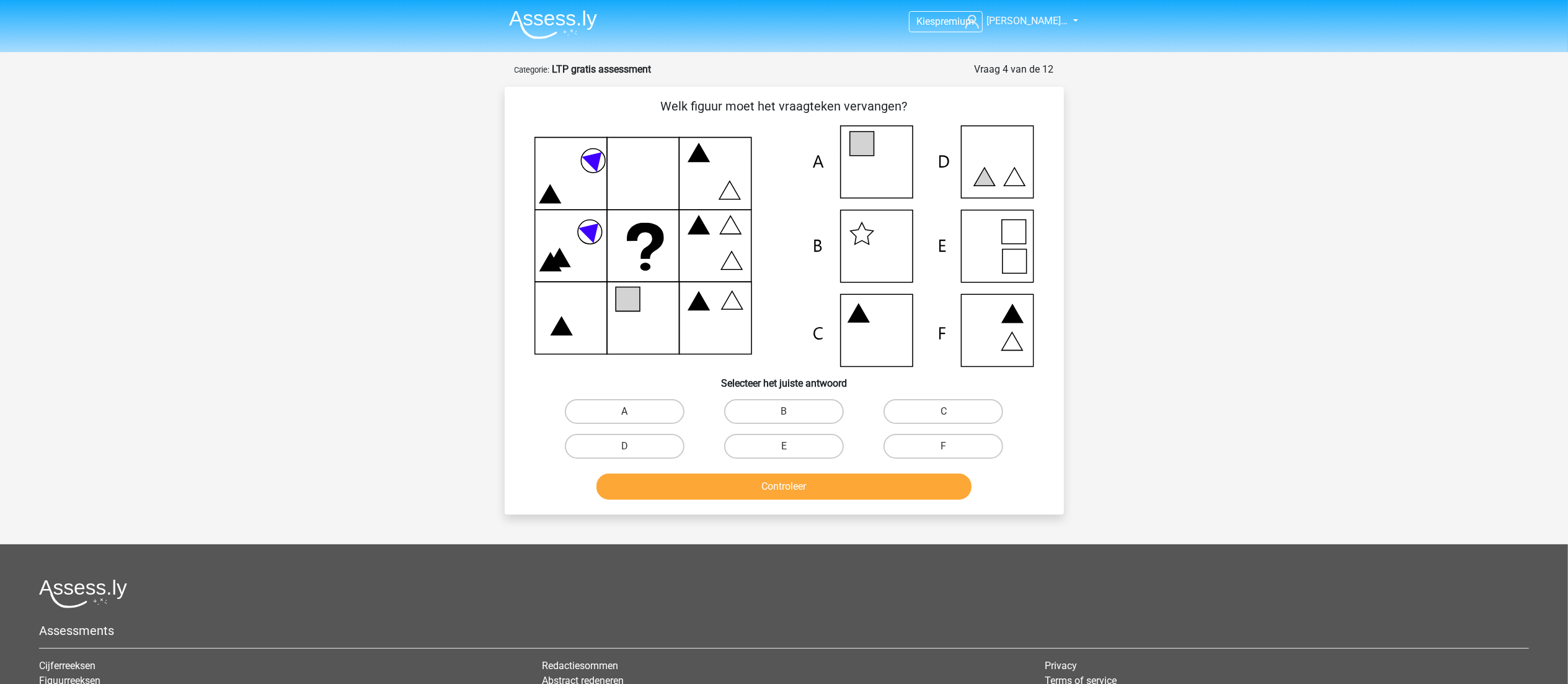
click at [660, 417] on label "A" at bounding box center [625, 411] width 120 height 24
click at [632, 417] on input "A" at bounding box center [628, 415] width 8 height 8
radio input "true"
click at [733, 495] on button "Controleer" at bounding box center [784, 486] width 375 height 26
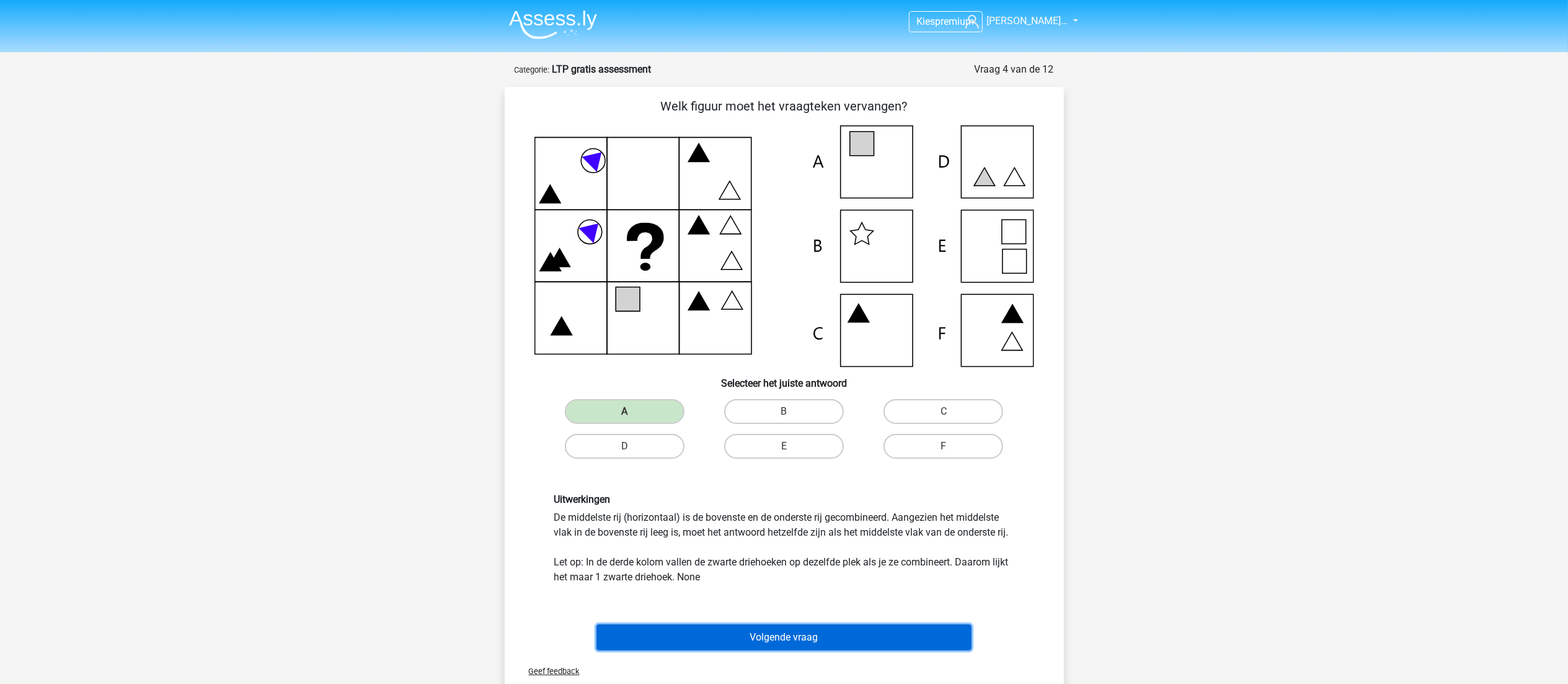
click at [757, 640] on button "Volgende vraag" at bounding box center [784, 637] width 375 height 26
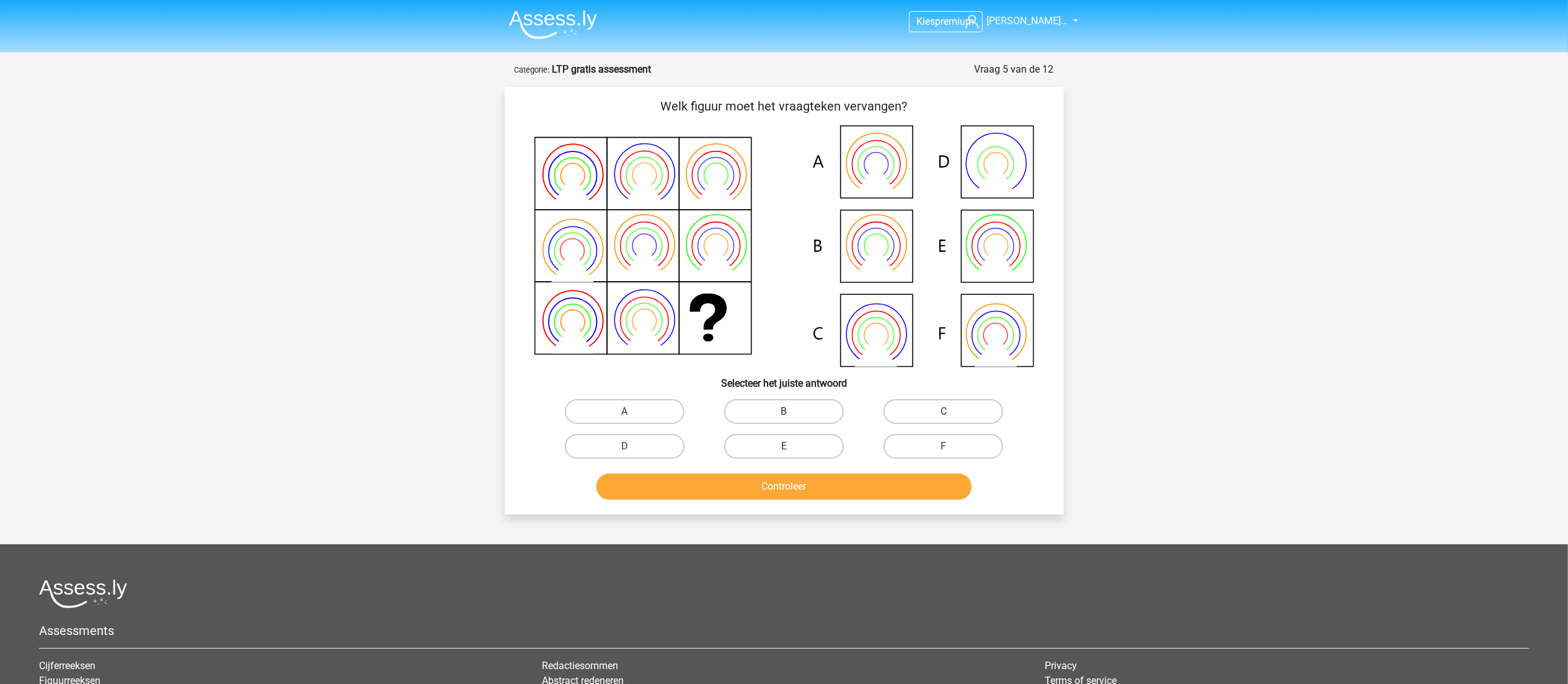
click at [777, 411] on label "B" at bounding box center [784, 411] width 120 height 24
click at [784, 411] on input "B" at bounding box center [787, 415] width 8 height 8
radio input "true"
click at [777, 487] on button "Controleer" at bounding box center [784, 486] width 375 height 26
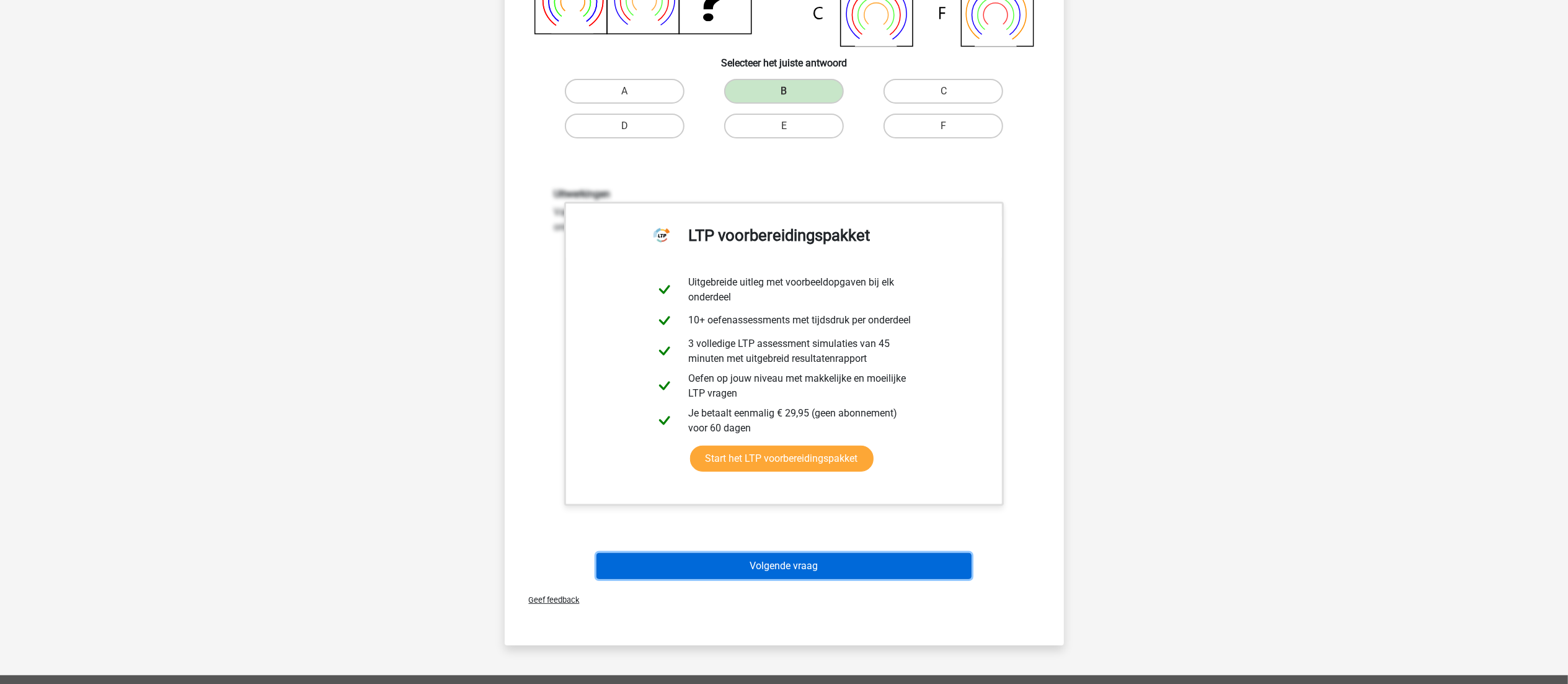
click at [787, 574] on button "Volgende vraag" at bounding box center [784, 565] width 375 height 26
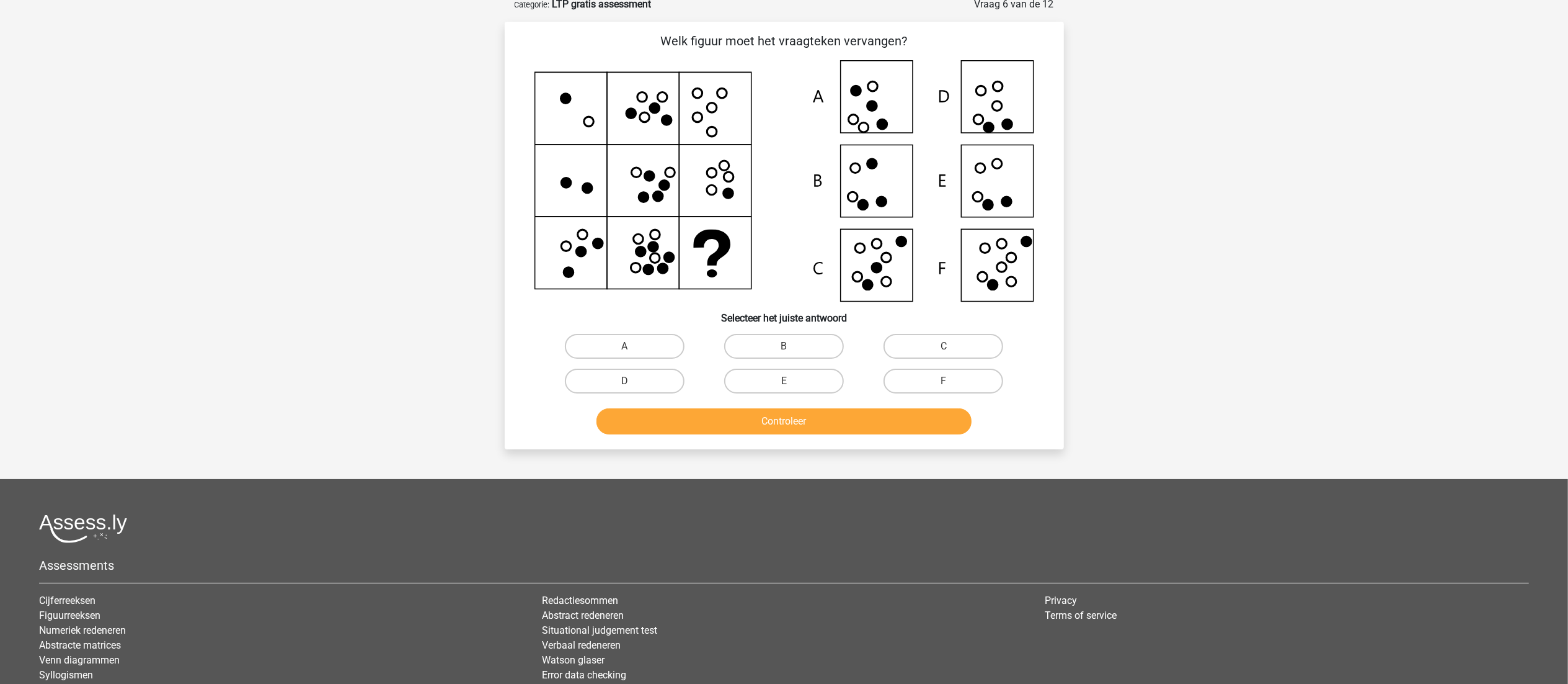
scroll to position [62, 0]
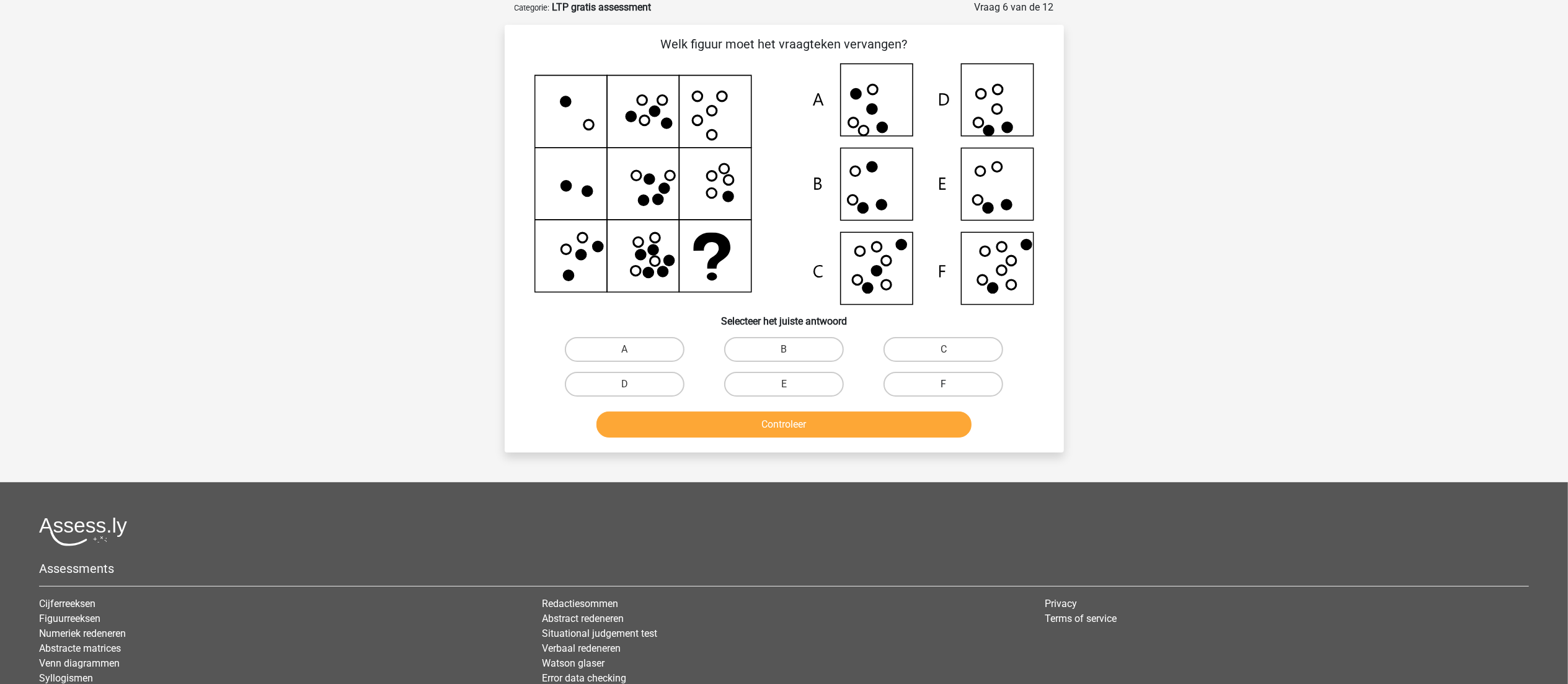
click at [923, 379] on label "F" at bounding box center [943, 384] width 120 height 24
click at [944, 384] on input "F" at bounding box center [948, 387] width 8 height 8
radio input "true"
click at [854, 424] on button "Controleer" at bounding box center [784, 424] width 375 height 26
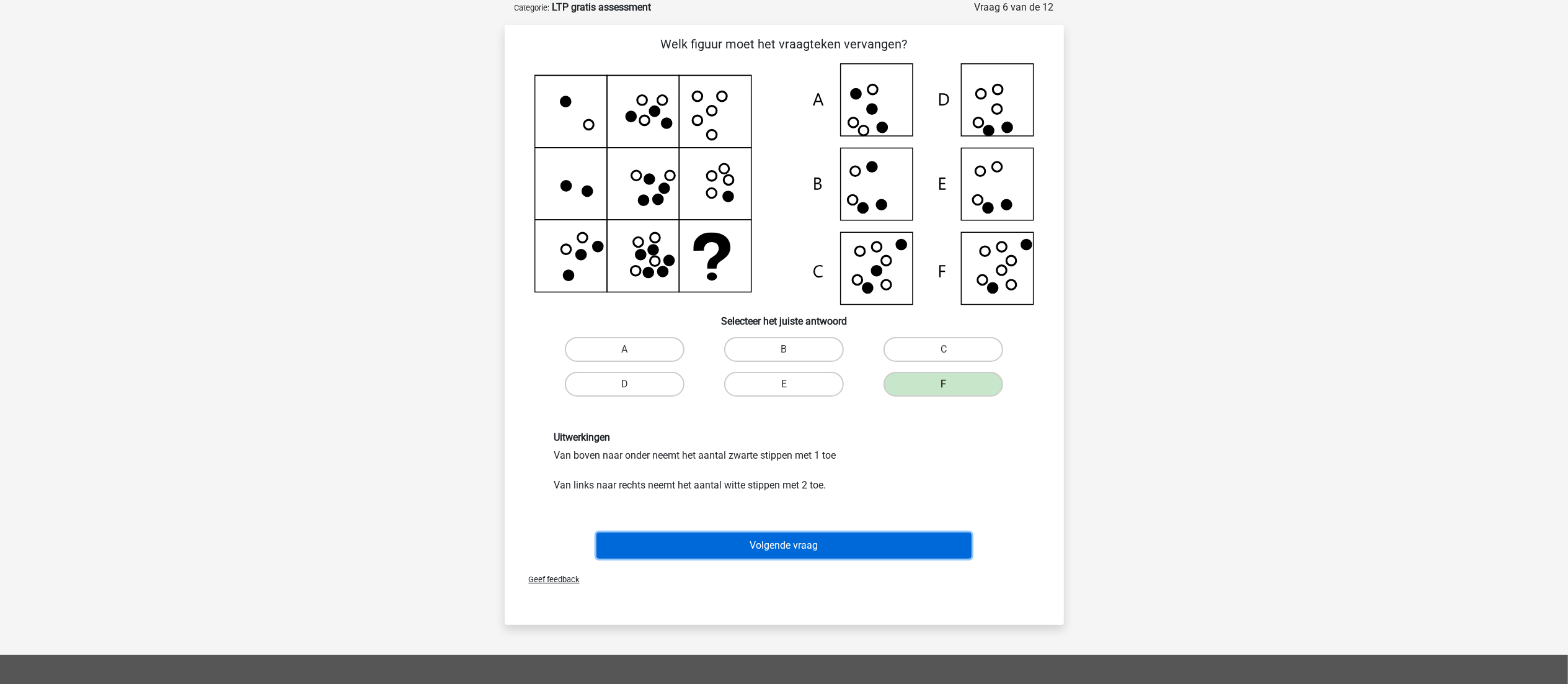
click at [731, 538] on button "Volgende vraag" at bounding box center [784, 545] width 375 height 26
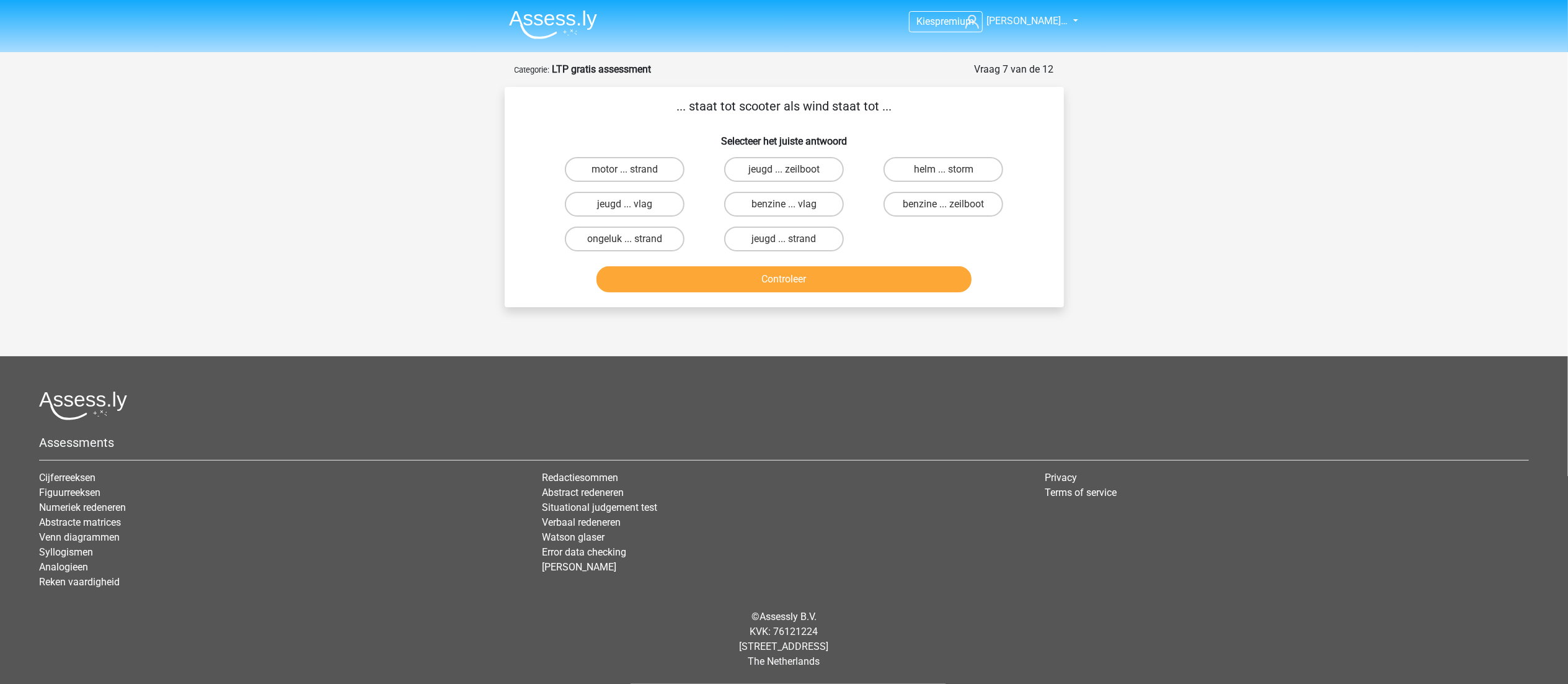
scroll to position [0, 0]
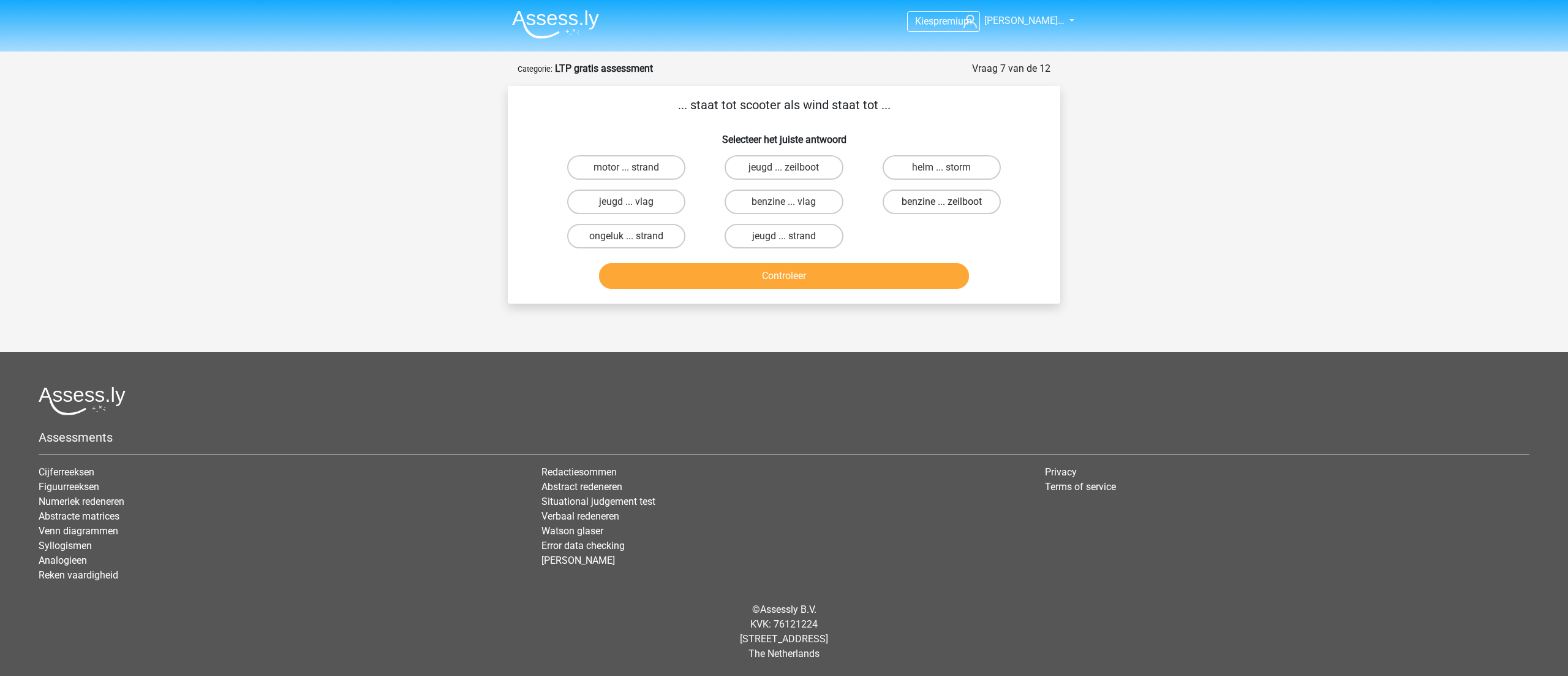
click at [913, 195] on label "benzine ... zeilboot" at bounding box center [942, 201] width 118 height 24
click at [942, 202] on input "benzine ... zeilboot" at bounding box center [945, 205] width 8 height 8
radio input "true"
click at [817, 281] on button "Controleer" at bounding box center [785, 275] width 371 height 26
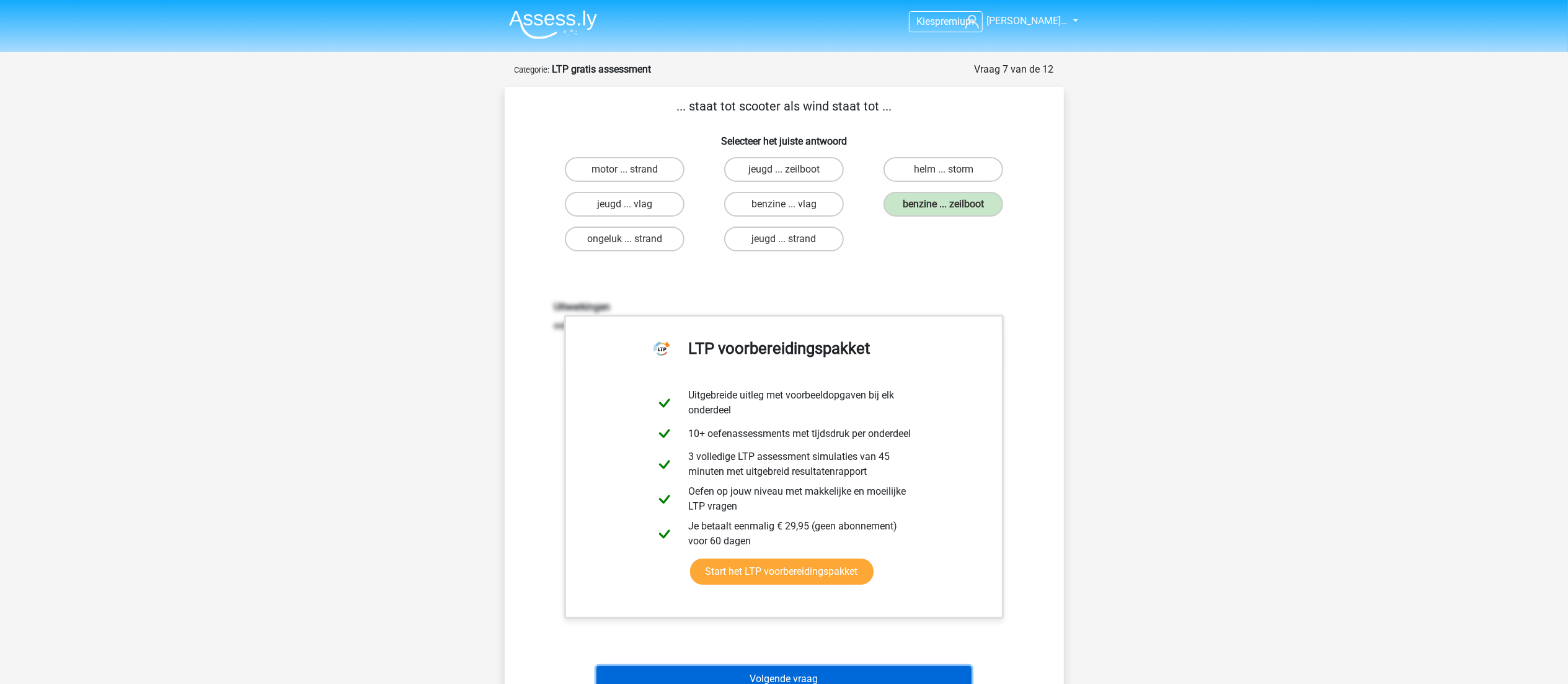
click at [817, 666] on button "Volgende vraag" at bounding box center [784, 679] width 375 height 26
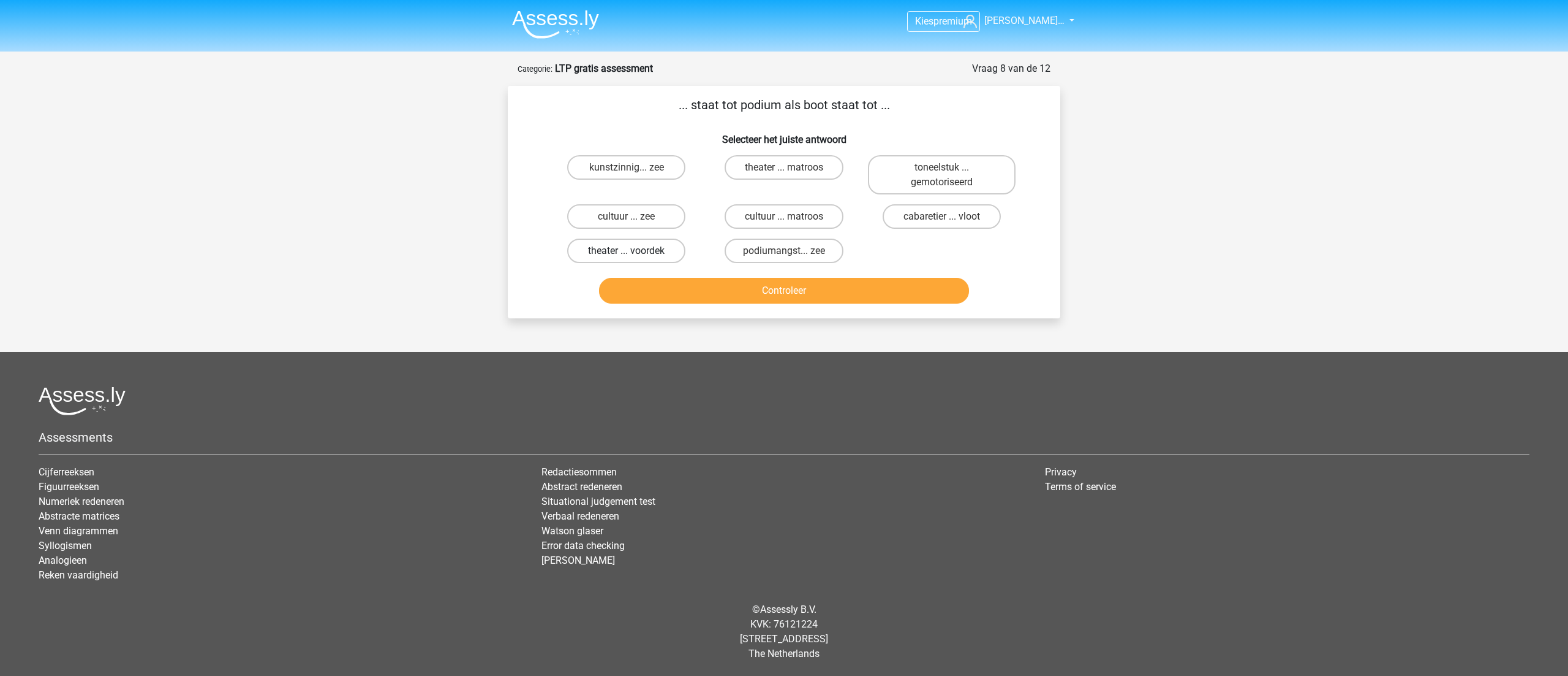
click at [663, 246] on label "theater ... voordek" at bounding box center [626, 250] width 118 height 24
click at [634, 251] on input "theater ... voordek" at bounding box center [631, 255] width 8 height 8
radio input "true"
click at [823, 281] on button "Controleer" at bounding box center [785, 290] width 371 height 26
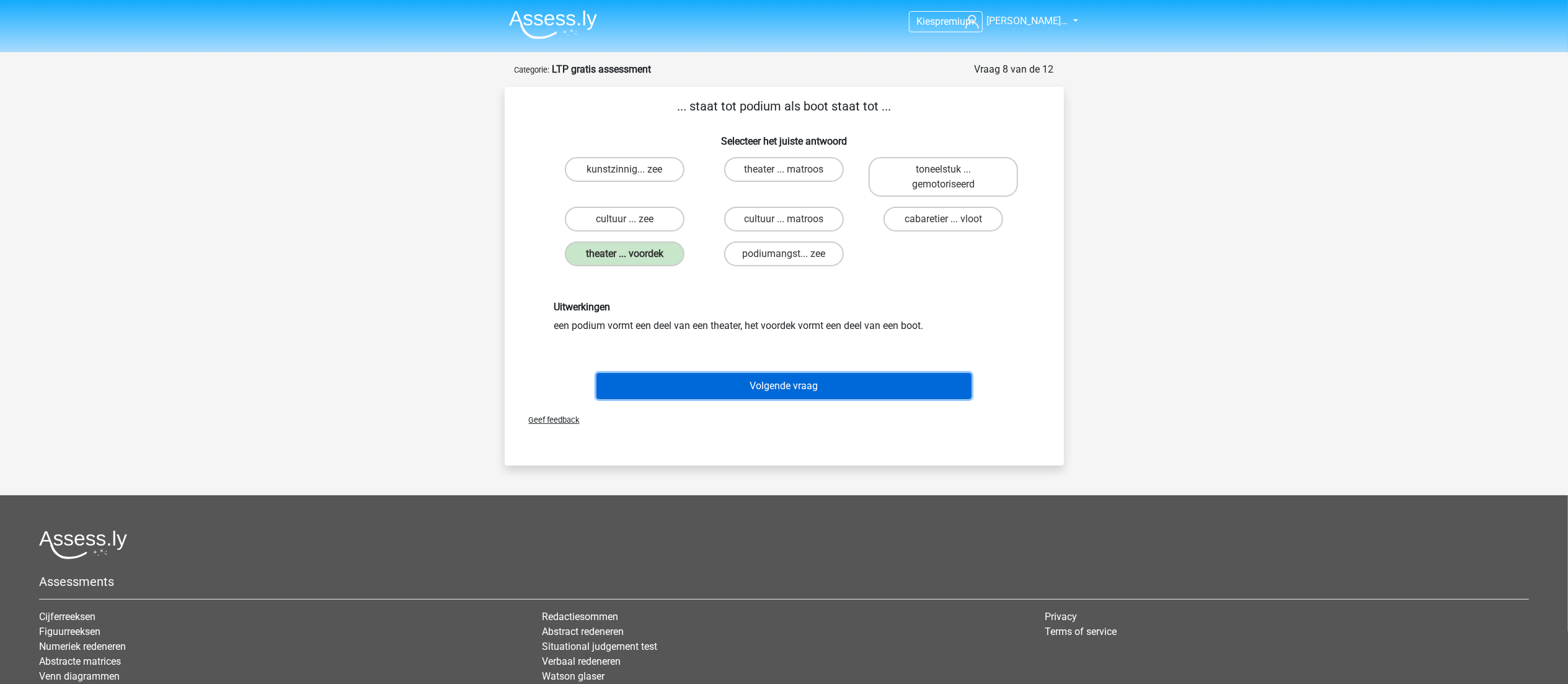
click at [795, 381] on button "Volgende vraag" at bounding box center [784, 386] width 375 height 26
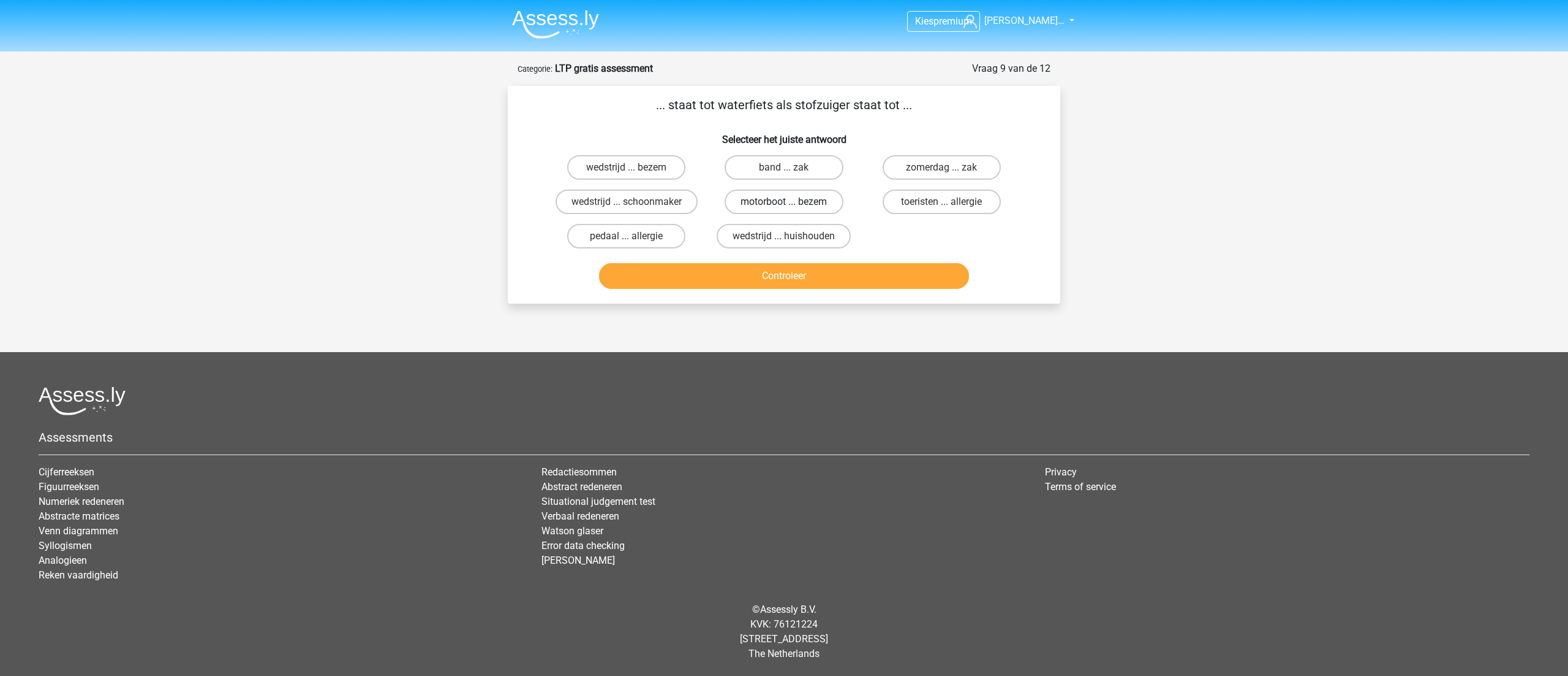
click at [761, 196] on label "motorboot ... bezem" at bounding box center [784, 201] width 118 height 24
click at [784, 202] on input "motorboot ... bezem" at bounding box center [788, 205] width 8 height 8
radio input "true"
click at [756, 273] on button "Controleer" at bounding box center [785, 275] width 371 height 26
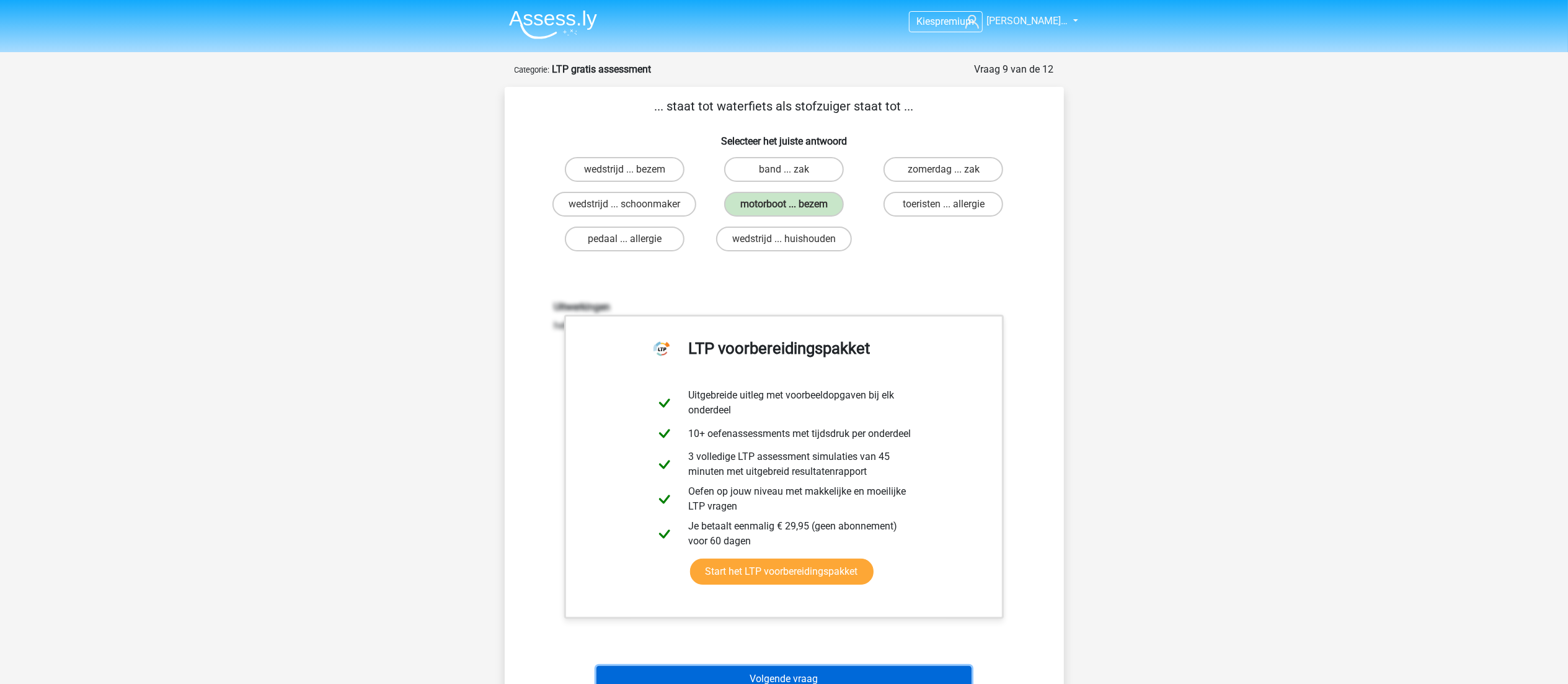
click at [787, 669] on button "Volgende vraag" at bounding box center [784, 679] width 375 height 26
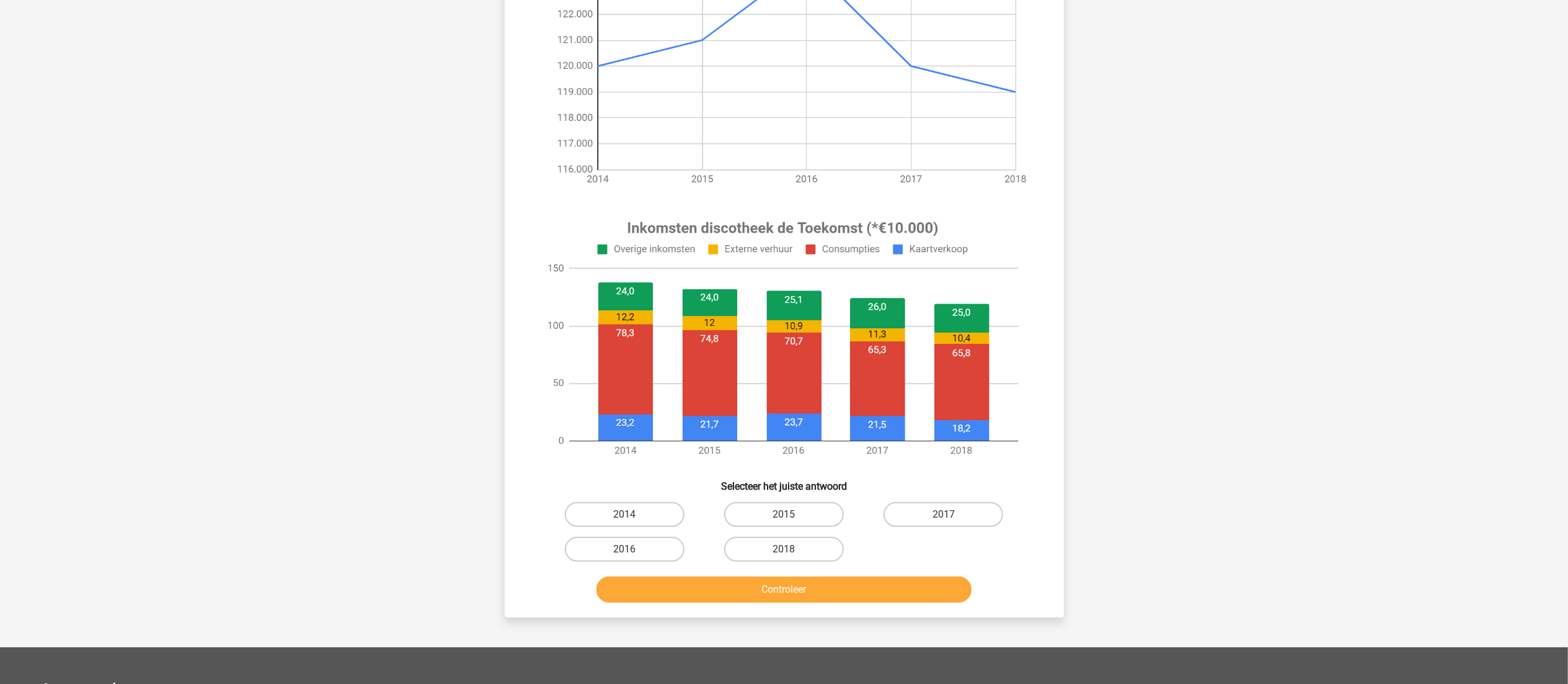
scroll to position [256, 0]
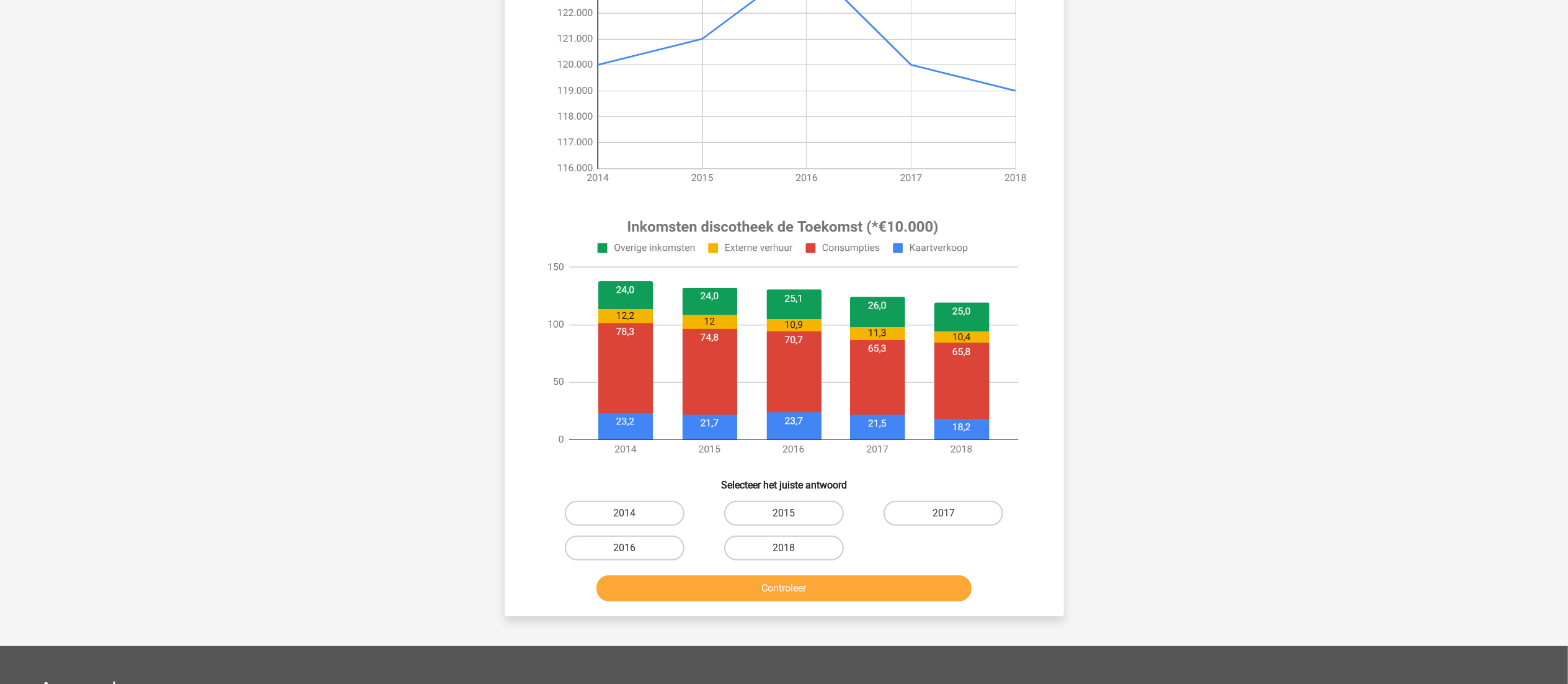
drag, startPoint x: 697, startPoint y: 376, endPoint x: 736, endPoint y: 443, distance: 77.5
click at [736, 443] on image at bounding box center [783, 337] width 497 height 259
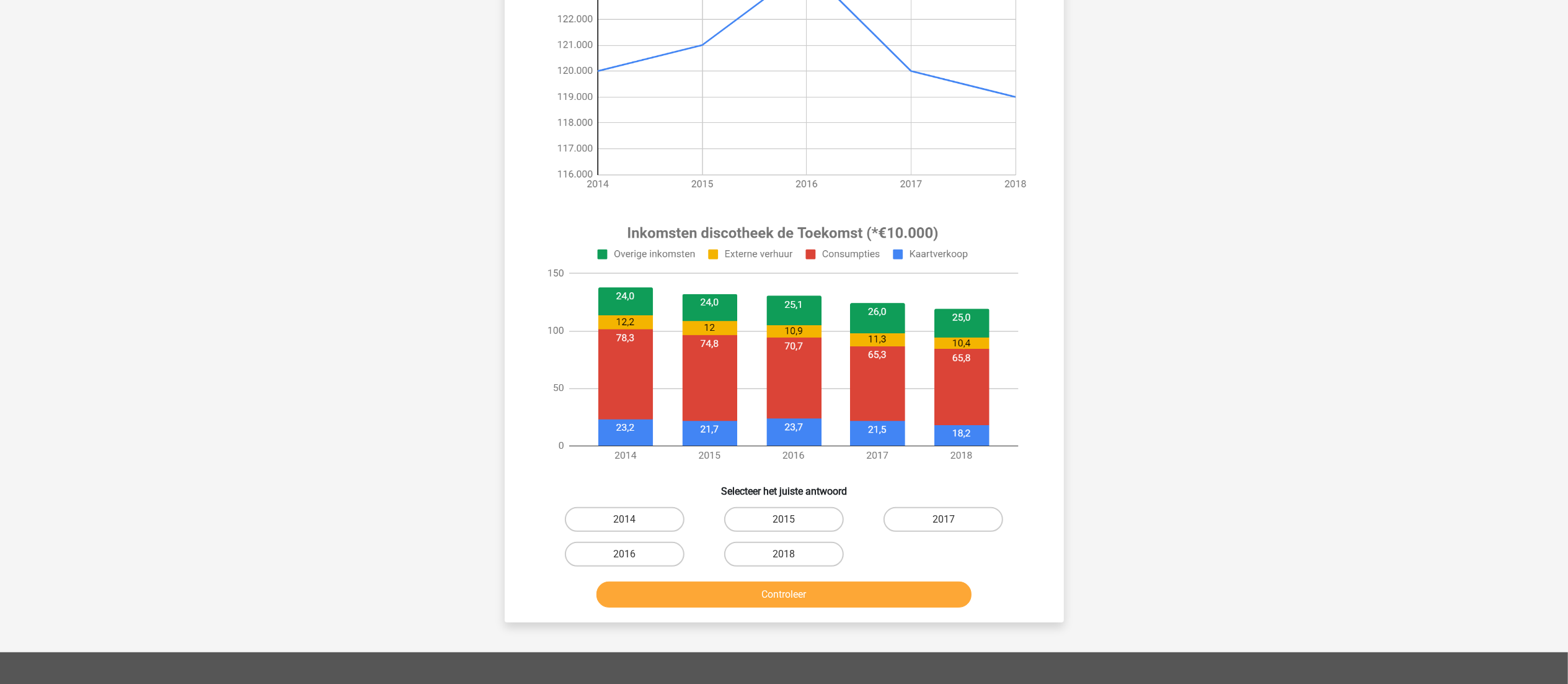
scroll to position [252, 0]
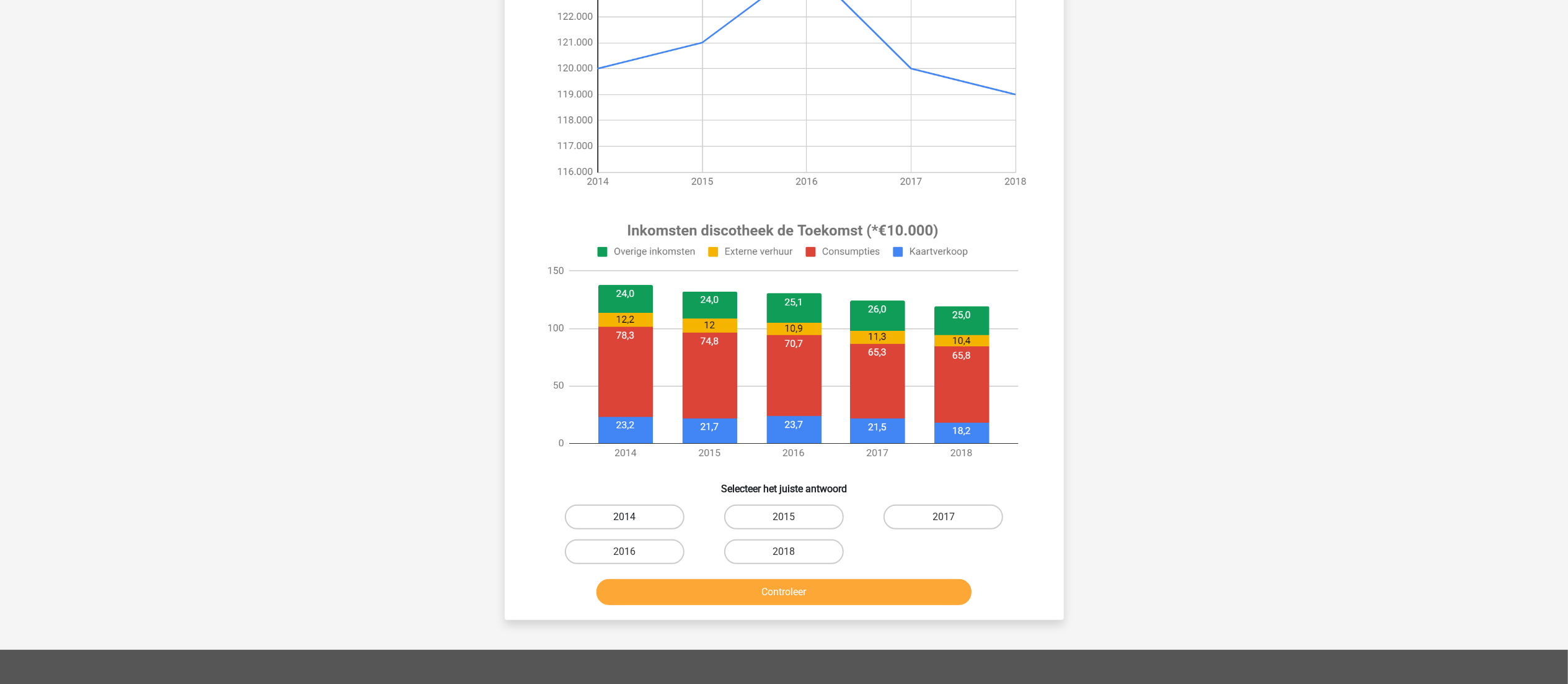
click at [655, 521] on label "2014" at bounding box center [625, 516] width 120 height 24
click at [632, 521] on input "2014" at bounding box center [628, 521] width 8 height 8
radio input "true"
click at [728, 591] on button "Controleer" at bounding box center [784, 591] width 375 height 26
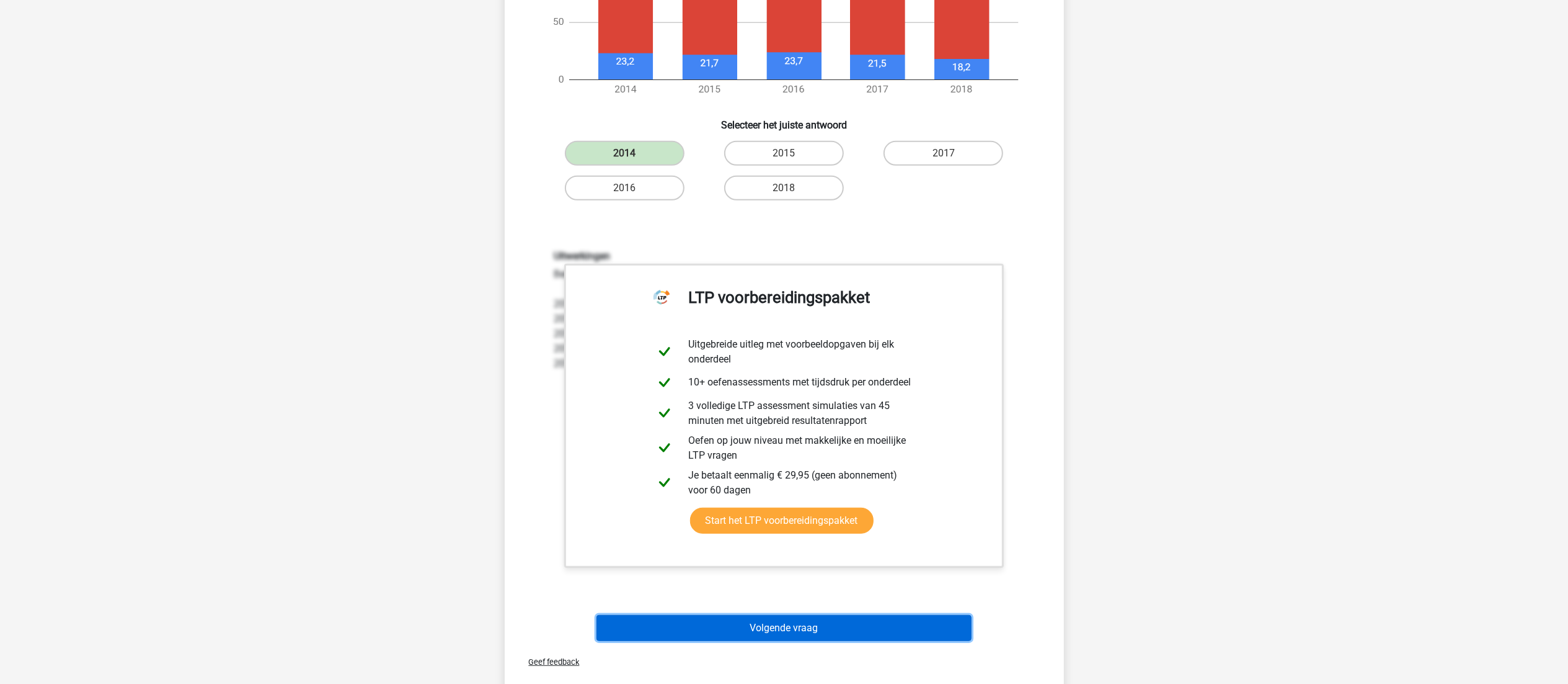
click at [749, 624] on button "Volgende vraag" at bounding box center [784, 628] width 375 height 26
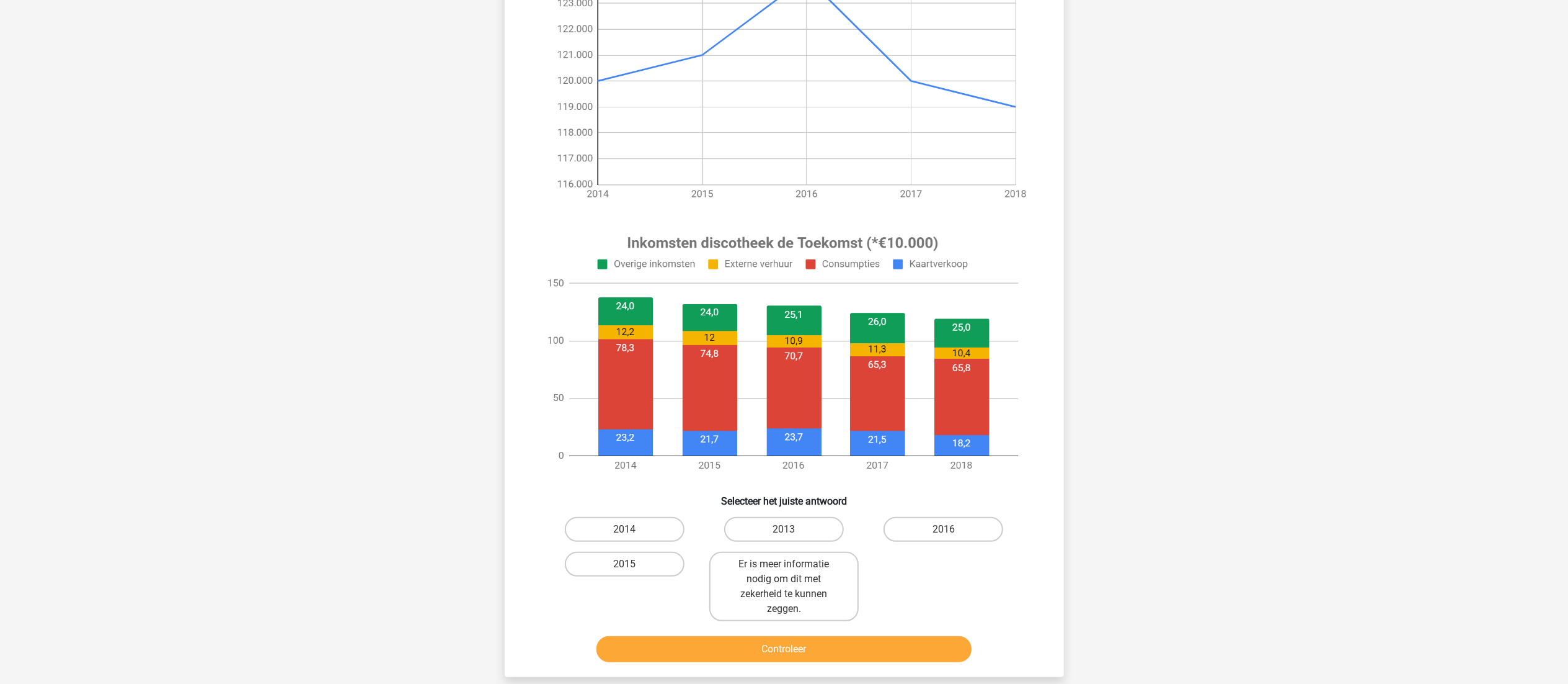
scroll to position [217, 0]
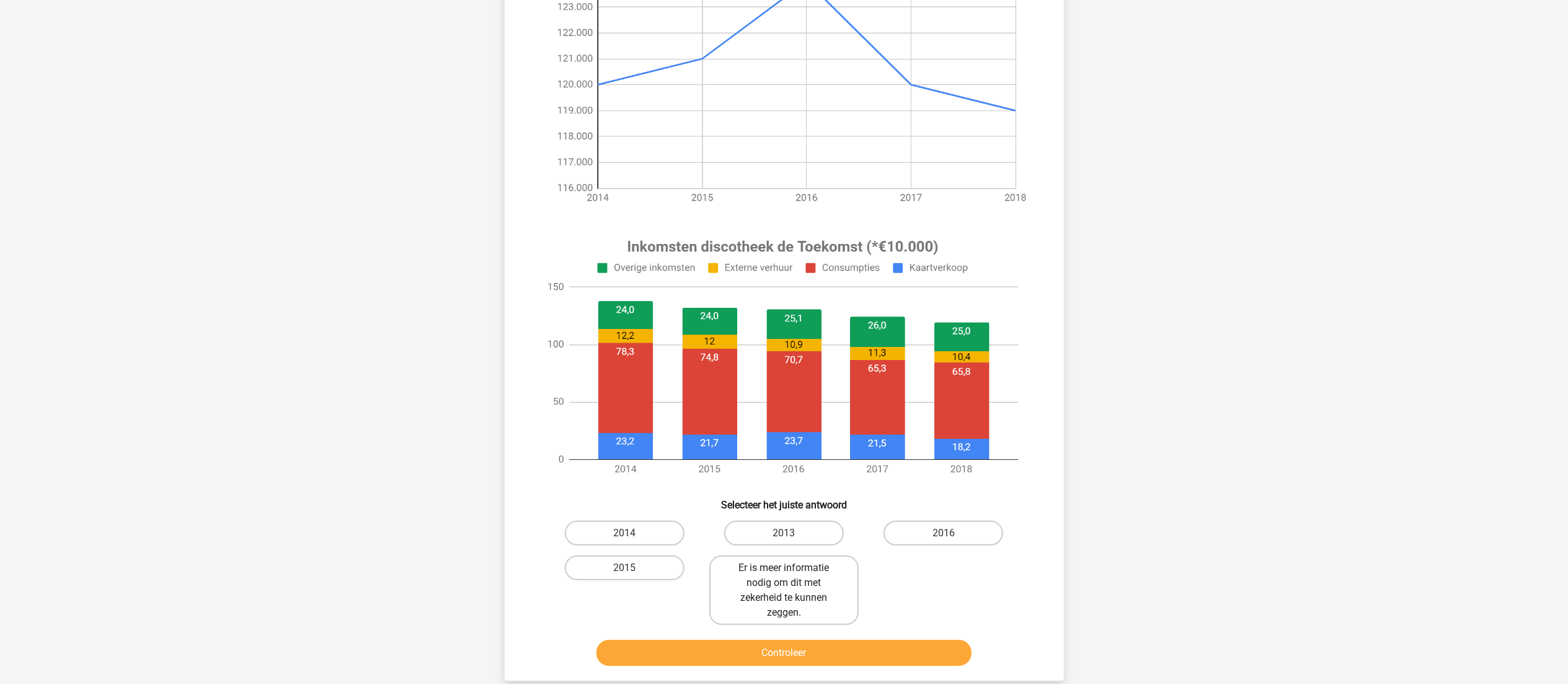
click at [795, 590] on label "Er is meer informatie nodig om dit met zekerheid te kunnen zeggen." at bounding box center [784, 590] width 150 height 70
click at [792, 576] on input "Er is meer informatie nodig om dit met zekerheid te kunnen zeggen." at bounding box center [787, 572] width 8 height 8
radio input "true"
click at [830, 649] on button "Controleer" at bounding box center [784, 652] width 375 height 26
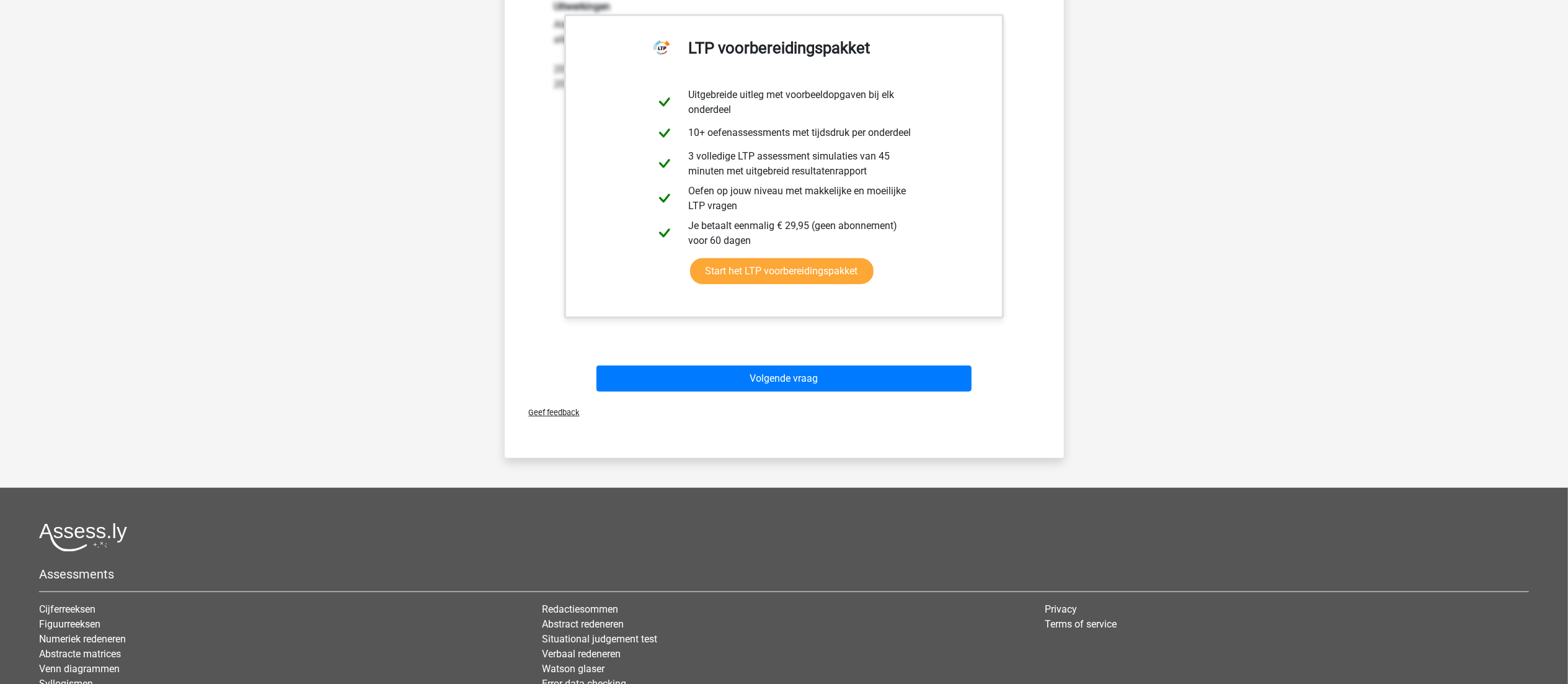
scroll to position [1021, 0]
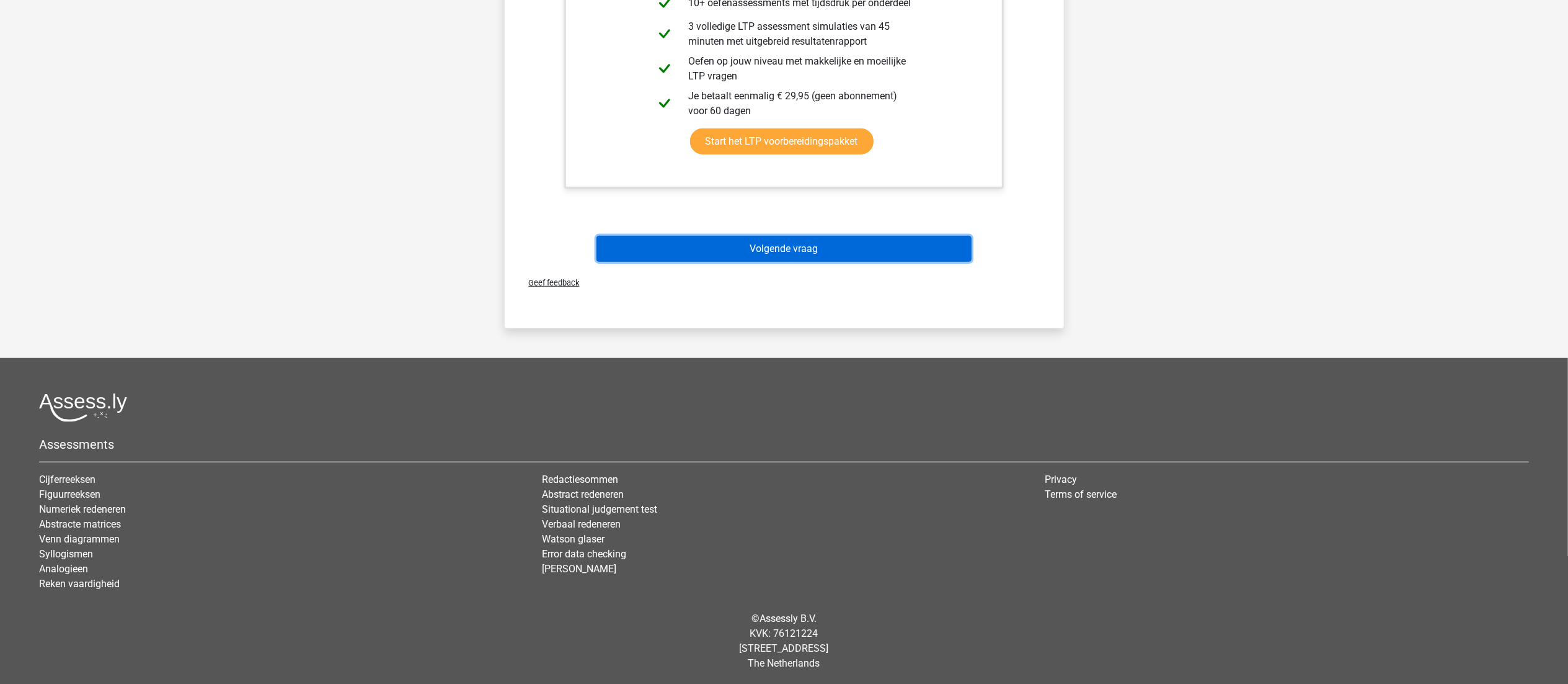
click at [923, 240] on button "Volgende vraag" at bounding box center [784, 249] width 375 height 26
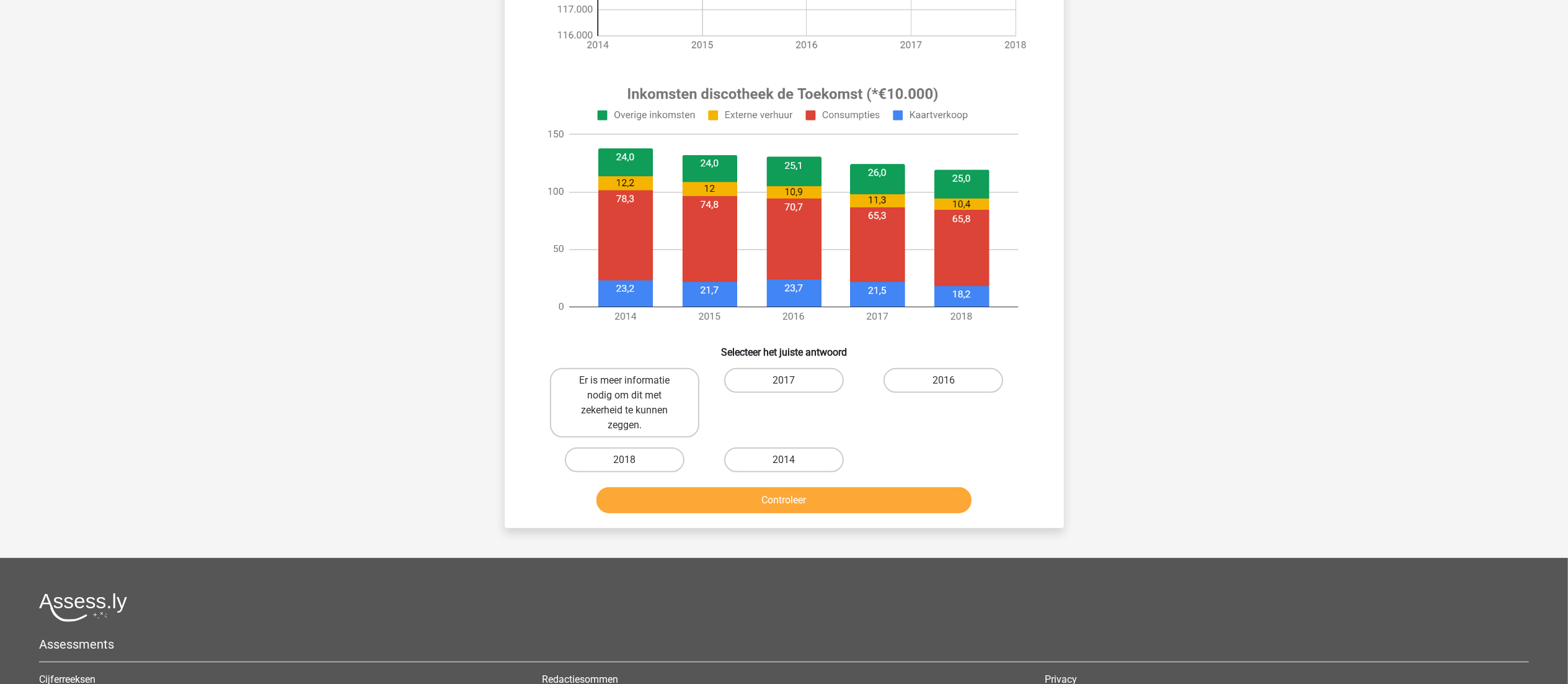
scroll to position [371, 0]
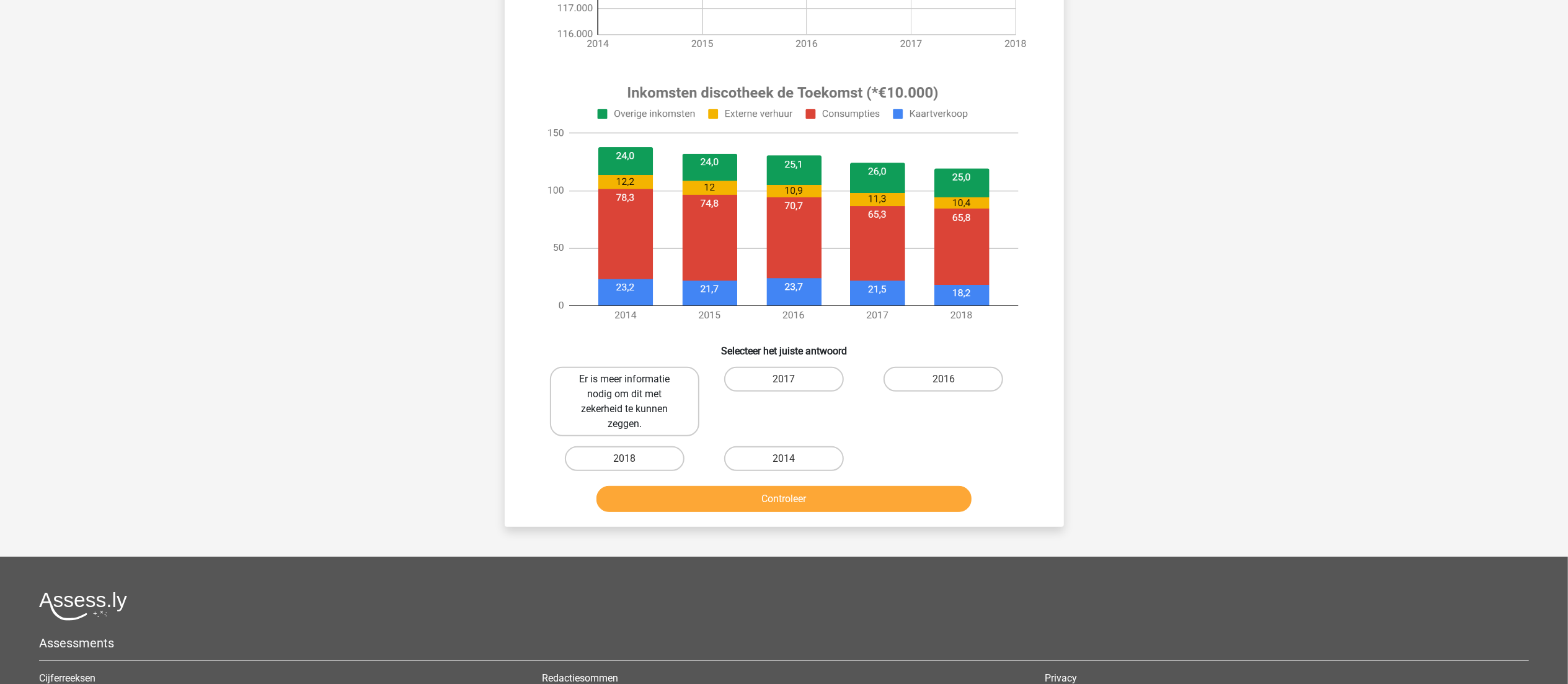
click at [630, 394] on label "Er is meer informatie nodig om dit met zekerheid te kunnen zeggen." at bounding box center [625, 401] width 150 height 70
click at [630, 387] on input "Er is meer informatie nodig om dit met zekerheid te kunnen zeggen." at bounding box center [628, 383] width 8 height 8
radio input "true"
click at [821, 499] on button "Controleer" at bounding box center [784, 498] width 375 height 26
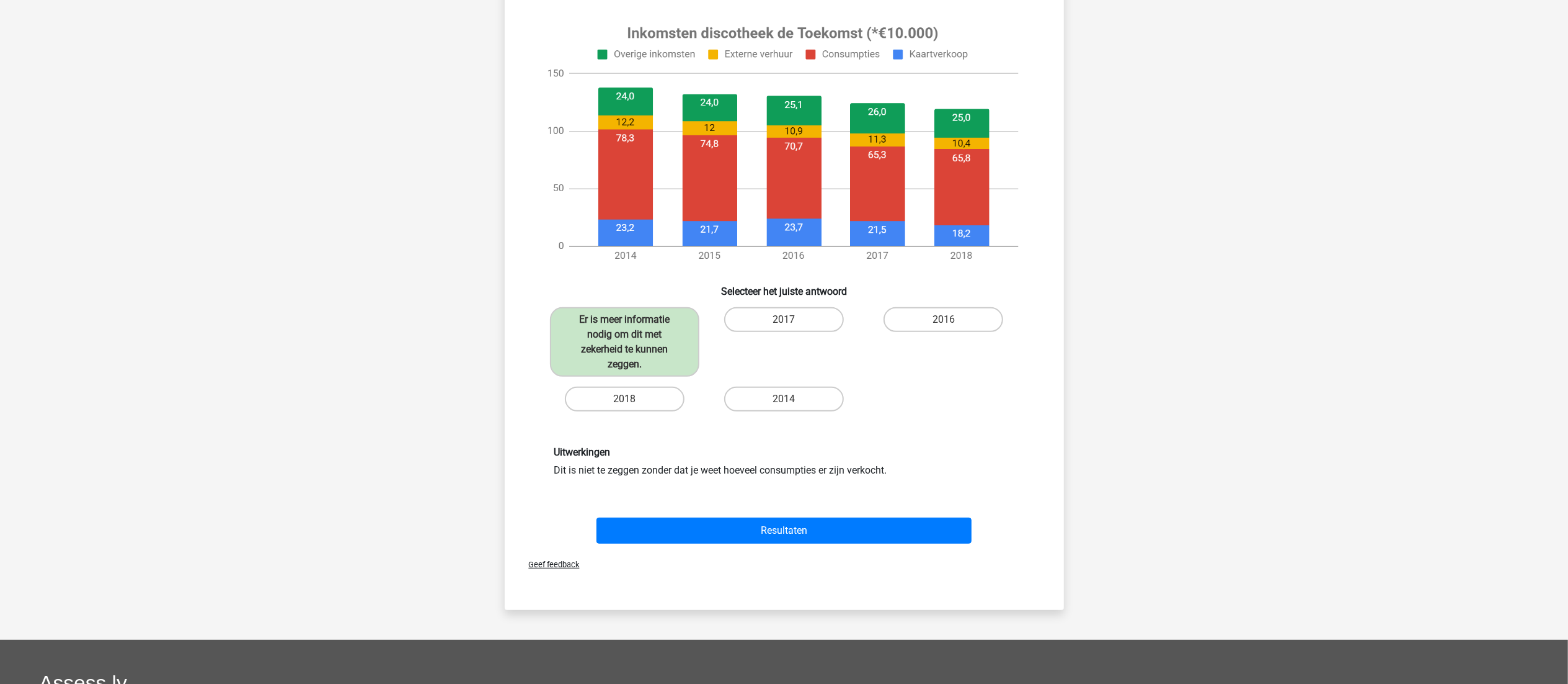
scroll to position [433, 0]
